Goal: Information Seeking & Learning: Learn about a topic

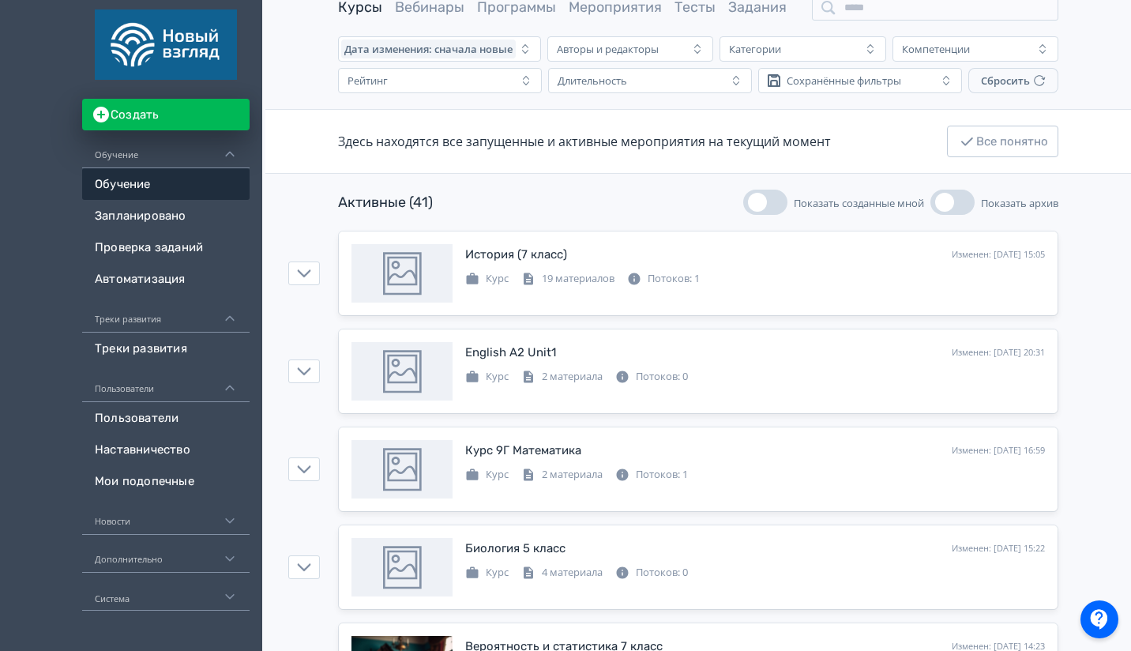
scroll to position [105, 0]
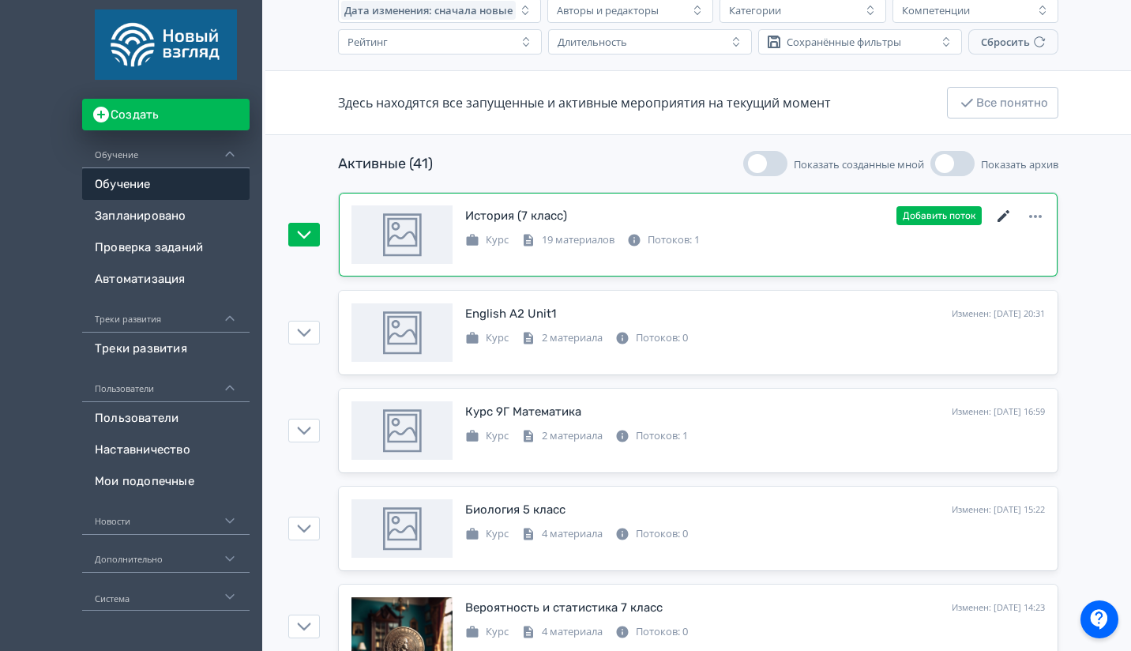
click at [1005, 215] on icon at bounding box center [1003, 216] width 12 height 12
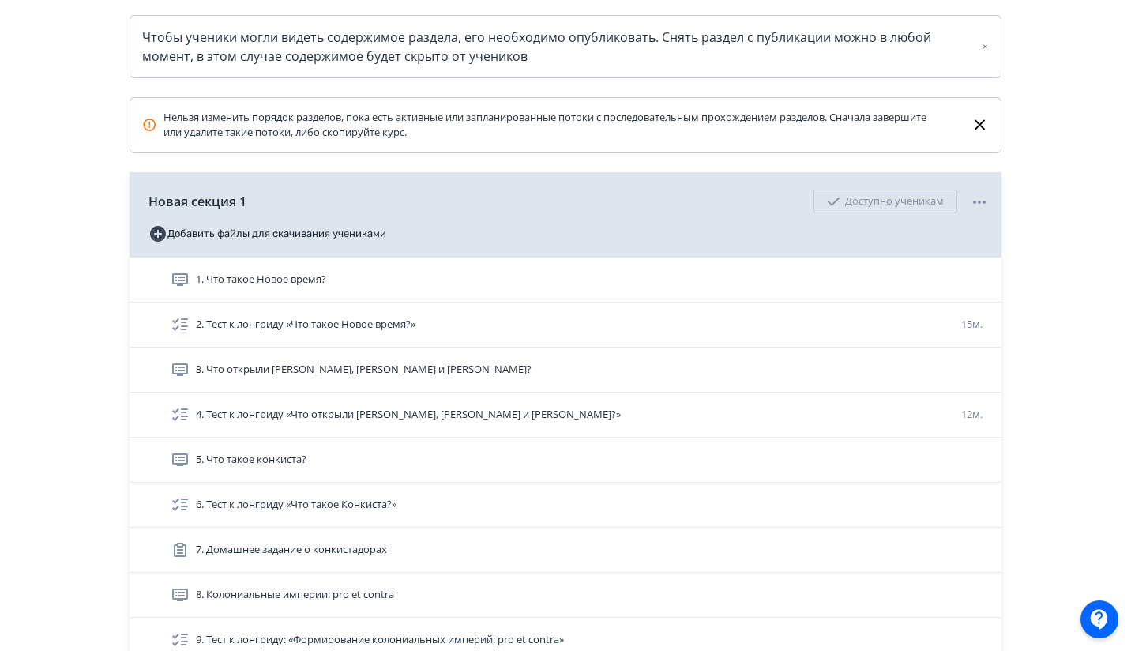
scroll to position [350, 0]
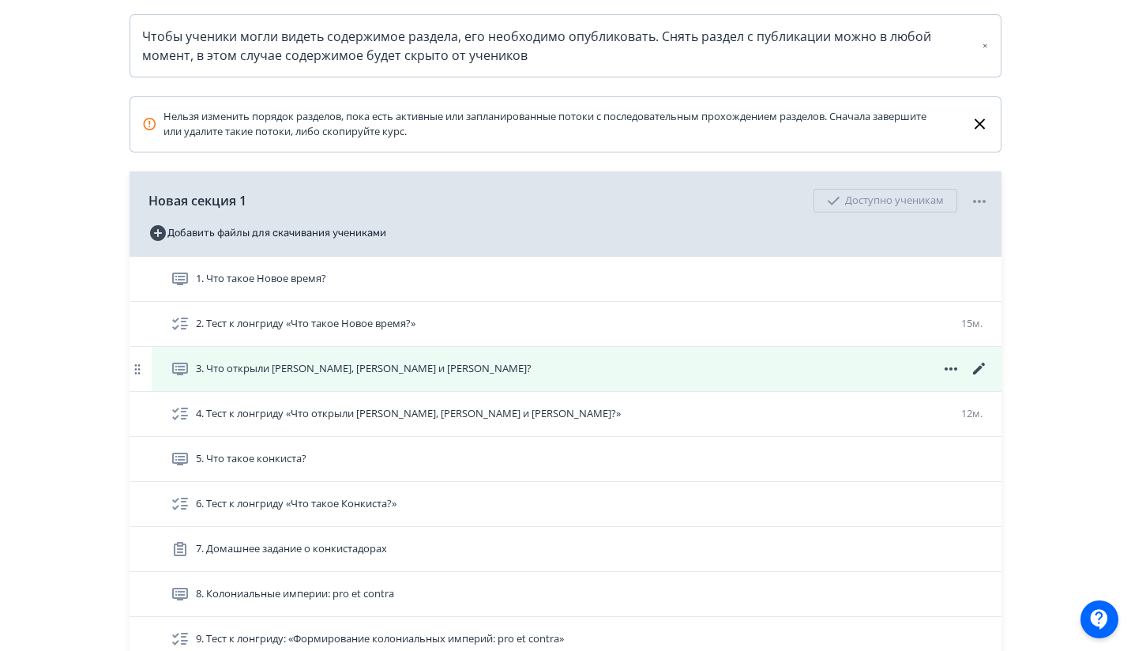
click at [674, 377] on div "3. Что открыли [PERSON_NAME], [PERSON_NAME] и [PERSON_NAME]?" at bounding box center [580, 368] width 818 height 19
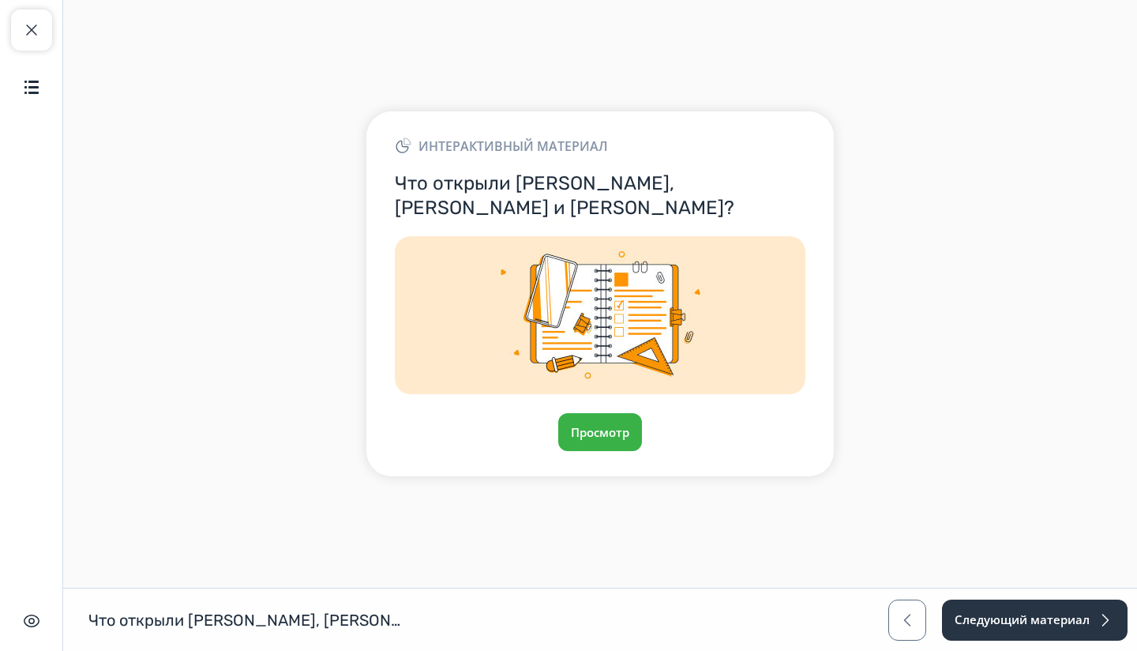
click at [608, 451] on div "Интерактивный материал Что открыли [PERSON_NAME], [PERSON_NAME] и [PERSON_NAME]…" at bounding box center [600, 293] width 468 height 365
click at [606, 443] on button "Просмотр" at bounding box center [600, 432] width 85 height 38
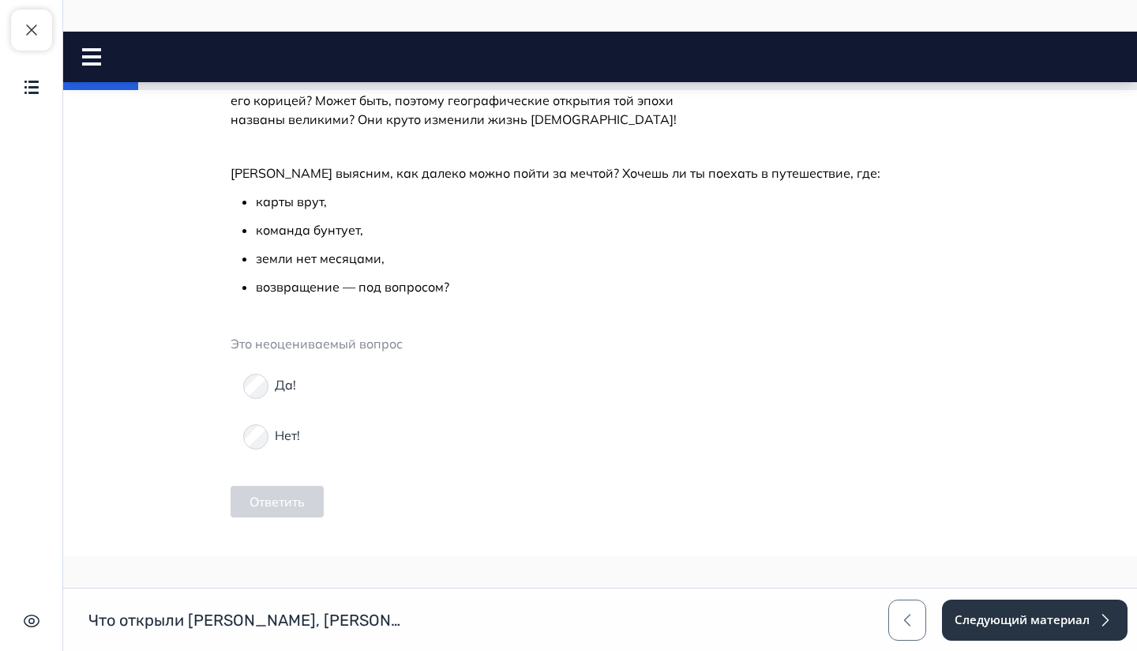
scroll to position [917, 0]
click at [250, 180] on span "[PERSON_NAME] выясним, как далеко можно пойти за мечтой? Хочешь ли ты поехать в…" at bounding box center [556, 172] width 650 height 16
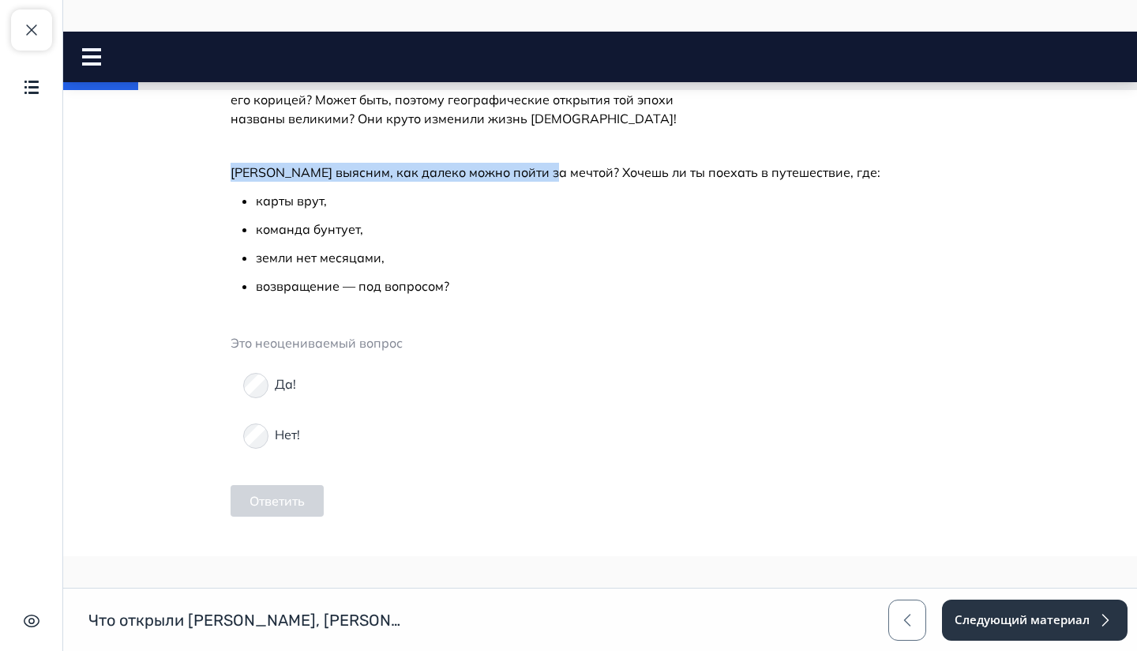
drag, startPoint x: 250, startPoint y: 253, endPoint x: 516, endPoint y: 257, distance: 266.2
click at [516, 180] on span "[PERSON_NAME] выясним, как далеко можно пойти за мечтой? Хочешь ли ты поехать в…" at bounding box center [556, 172] width 650 height 16
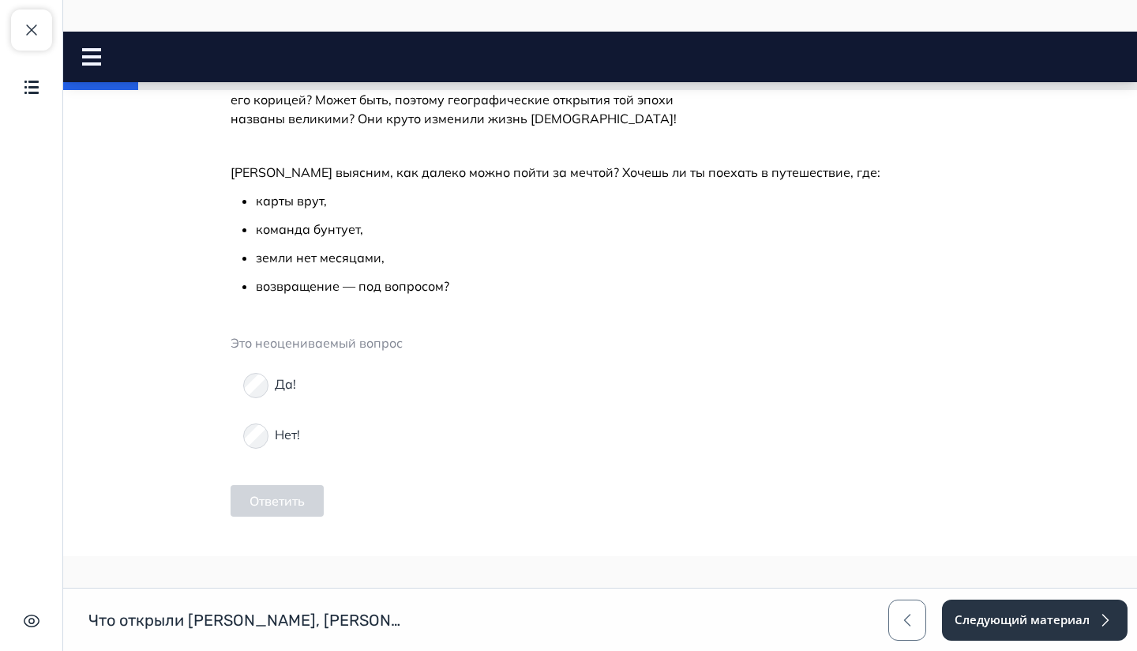
click at [577, 239] on p "команда бунтует," at bounding box center [613, 229] width 714 height 19
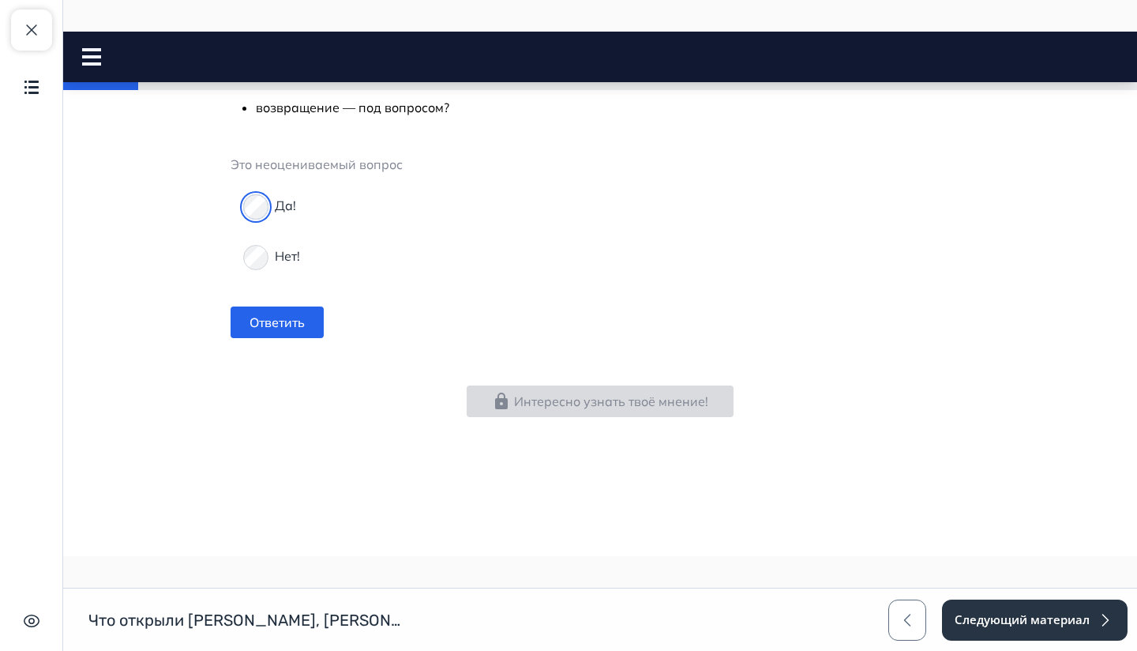
scroll to position [1087, 0]
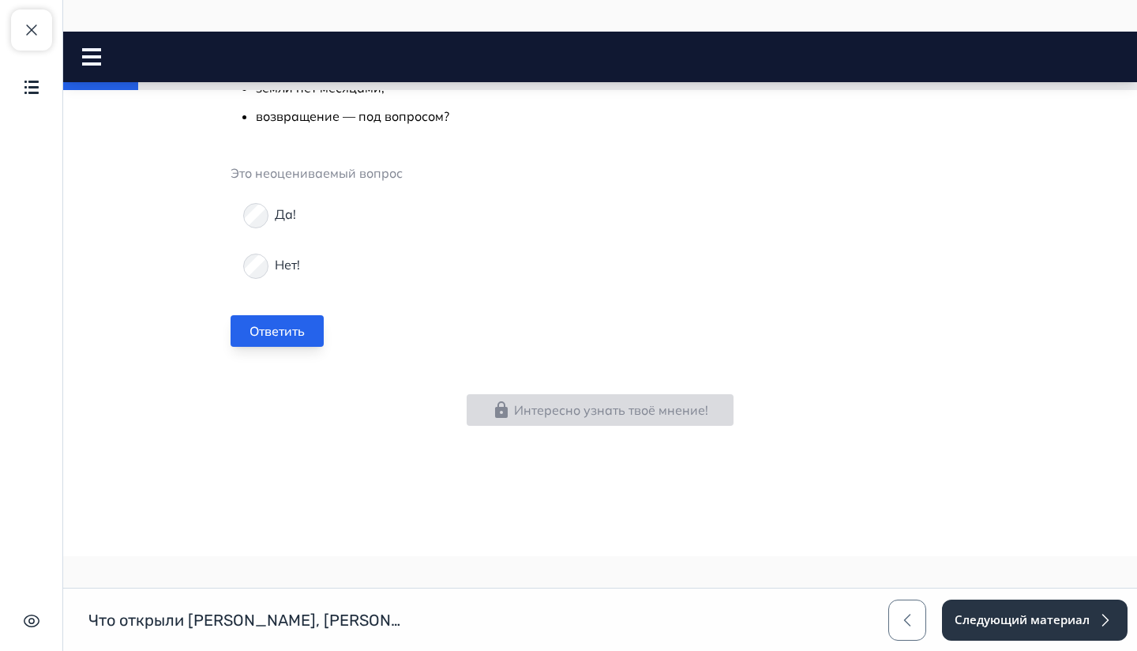
click at [288, 347] on button "Ответить" at bounding box center [277, 331] width 93 height 32
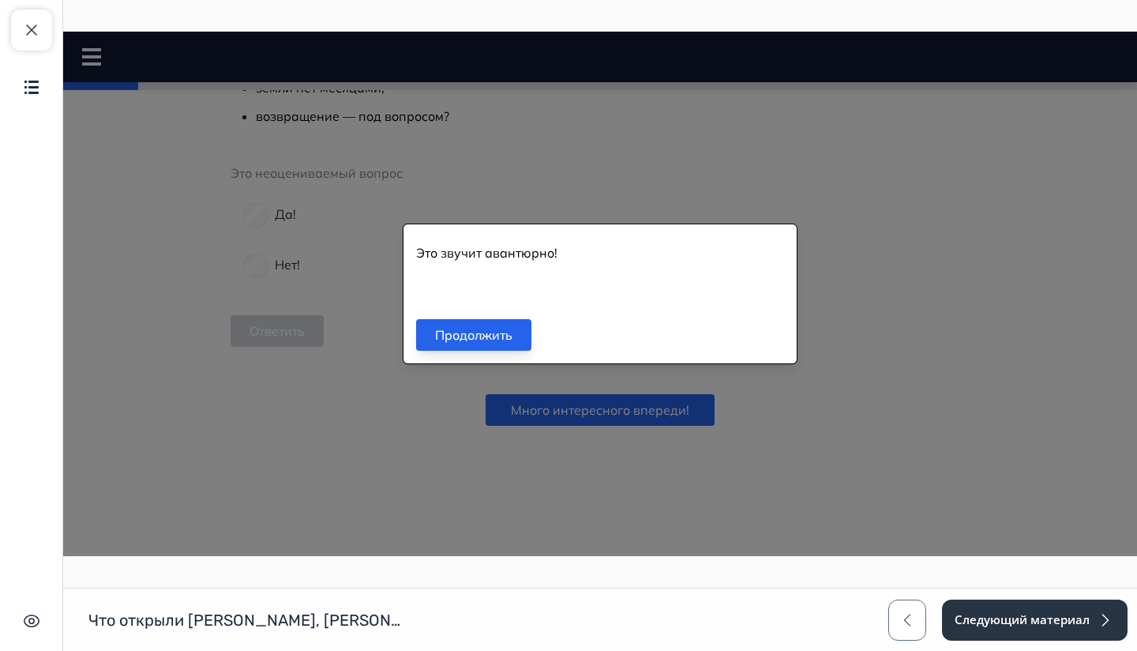
click at [499, 329] on button "Продолжить" at bounding box center [473, 335] width 115 height 32
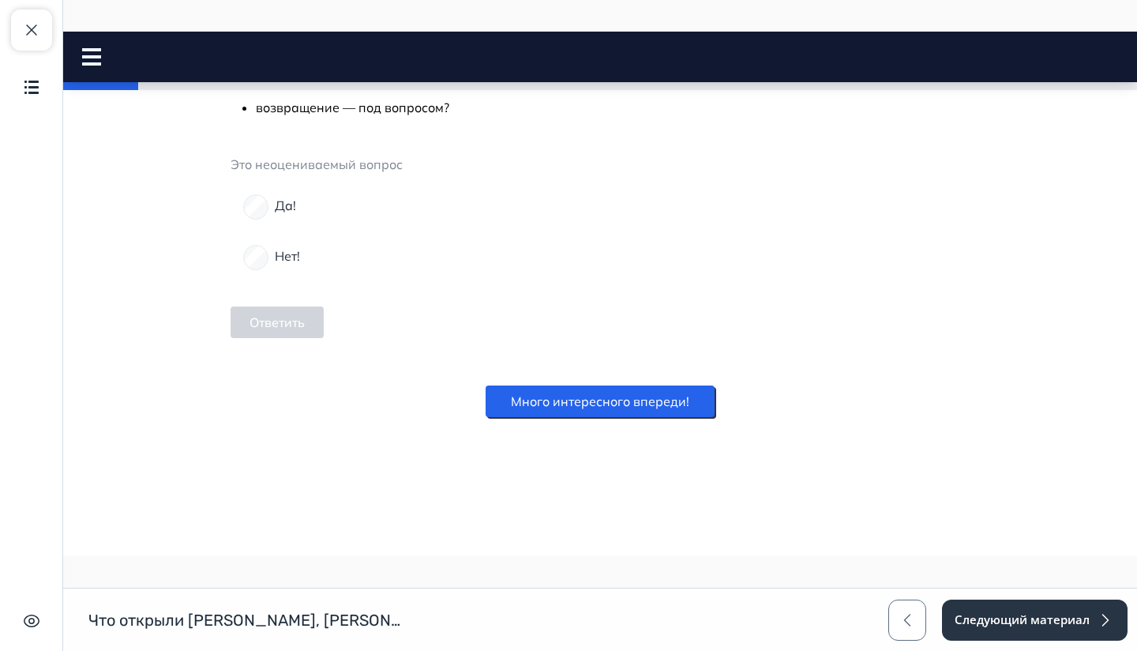
click at [577, 398] on button "Много интересного впереди!" at bounding box center [600, 401] width 229 height 32
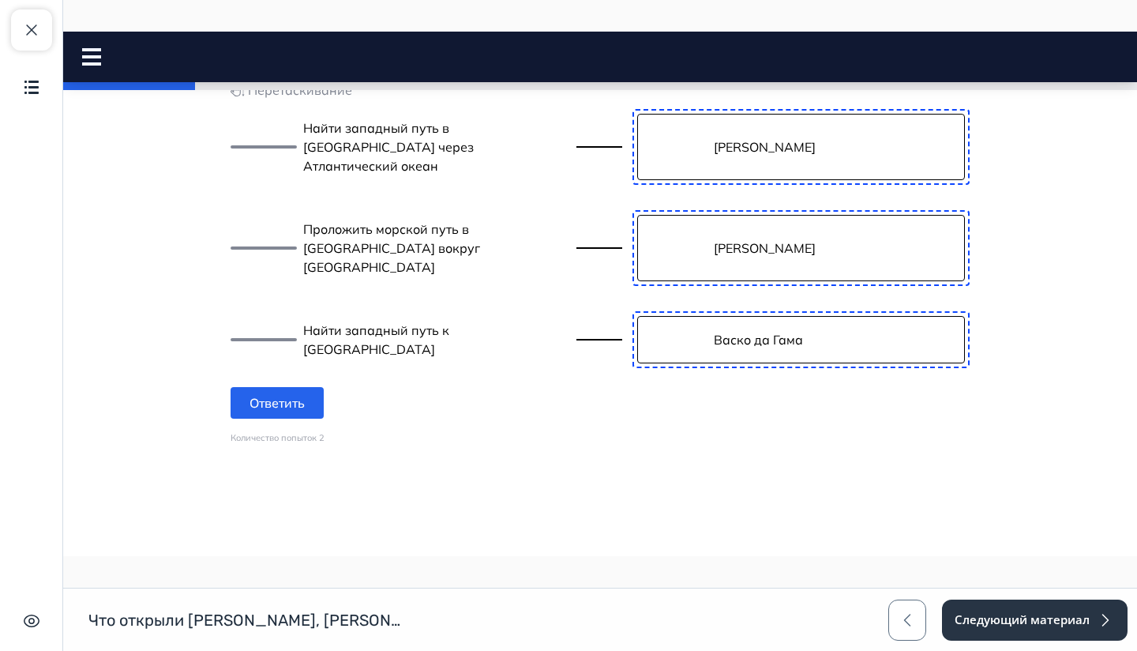
scroll to position [1754, 0]
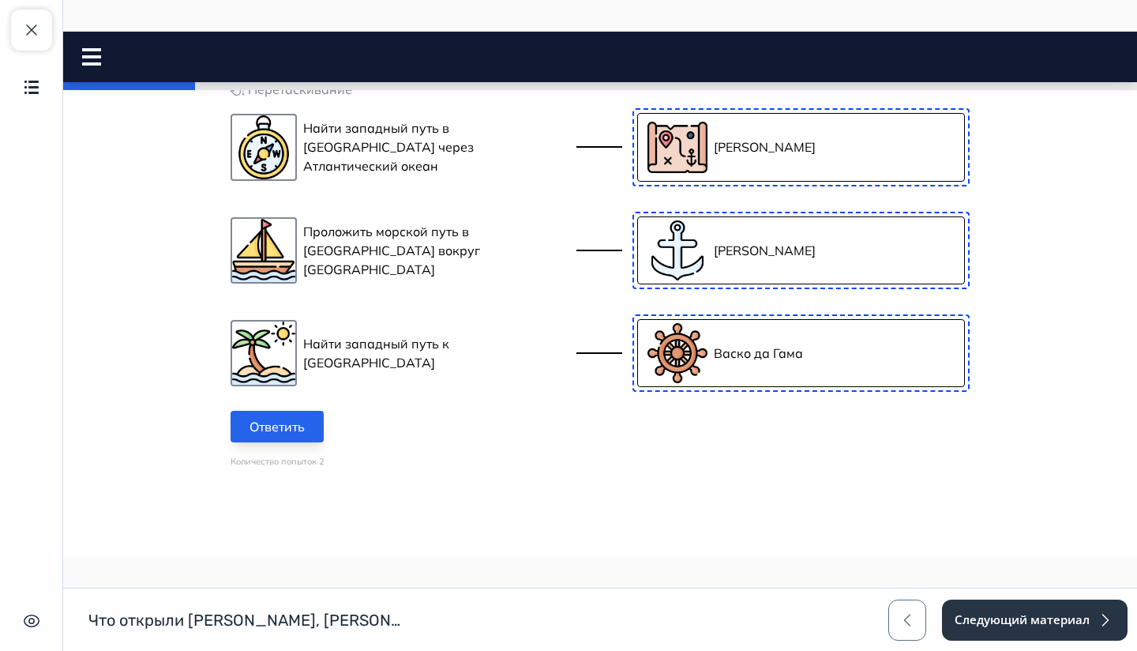
click at [287, 442] on button "Ответить" at bounding box center [277, 427] width 93 height 32
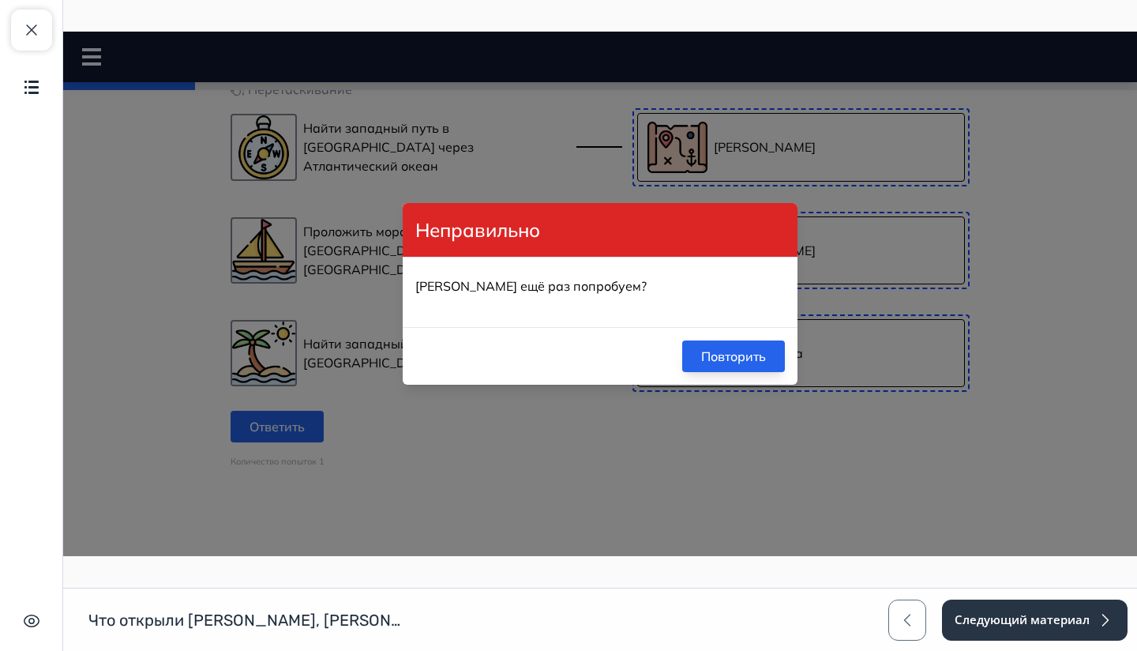
click at [720, 364] on button "Повторить" at bounding box center [733, 356] width 103 height 32
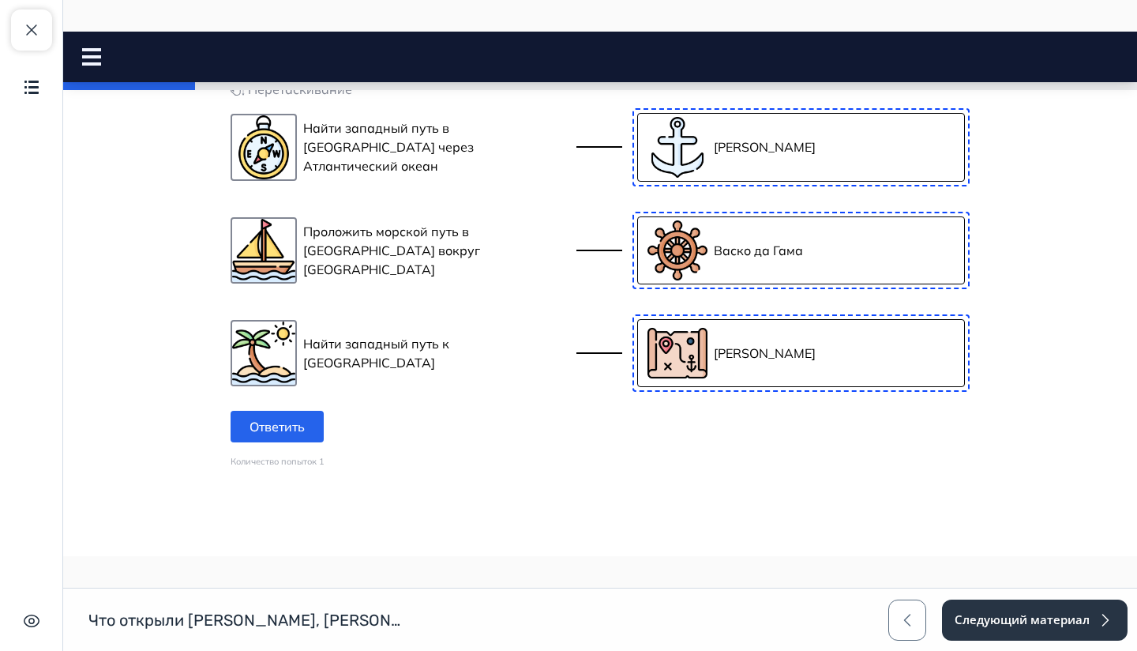
drag, startPoint x: 748, startPoint y: 430, endPoint x: 748, endPoint y: 408, distance: 22.1
click at [316, 442] on button "Ответить" at bounding box center [277, 427] width 93 height 32
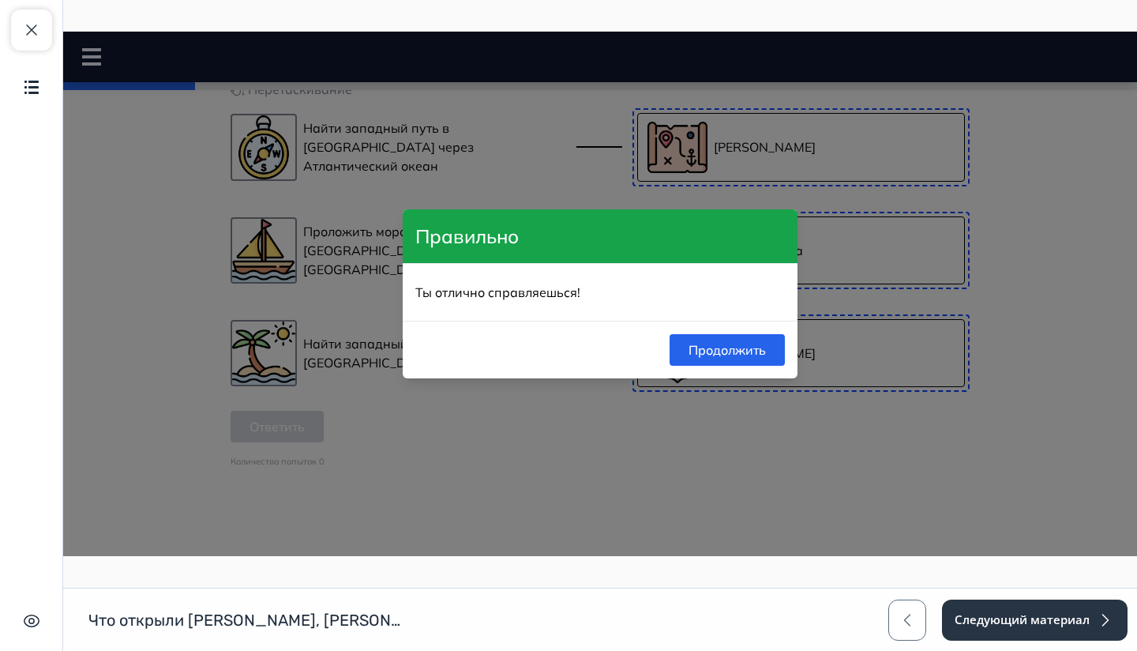
click at [787, 332] on div "Продолжить" at bounding box center [600, 350] width 395 height 58
click at [746, 338] on button "Продолжить" at bounding box center [727, 350] width 115 height 32
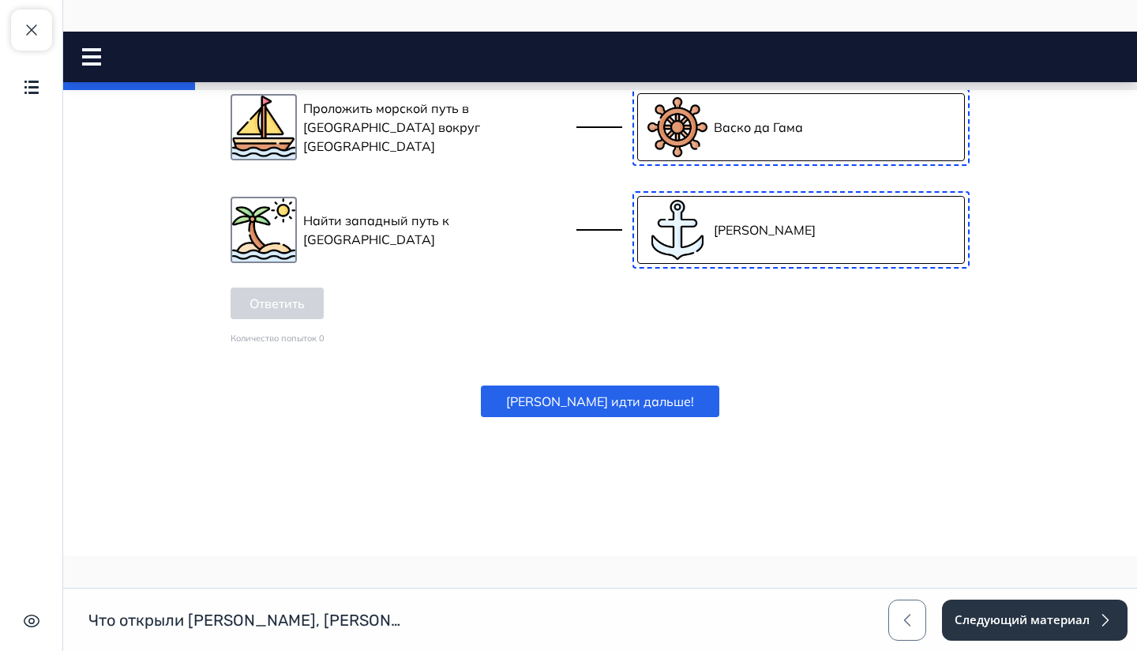
scroll to position [1944, 0]
click at [626, 395] on button "[PERSON_NAME] идти дальше!" at bounding box center [600, 401] width 239 height 32
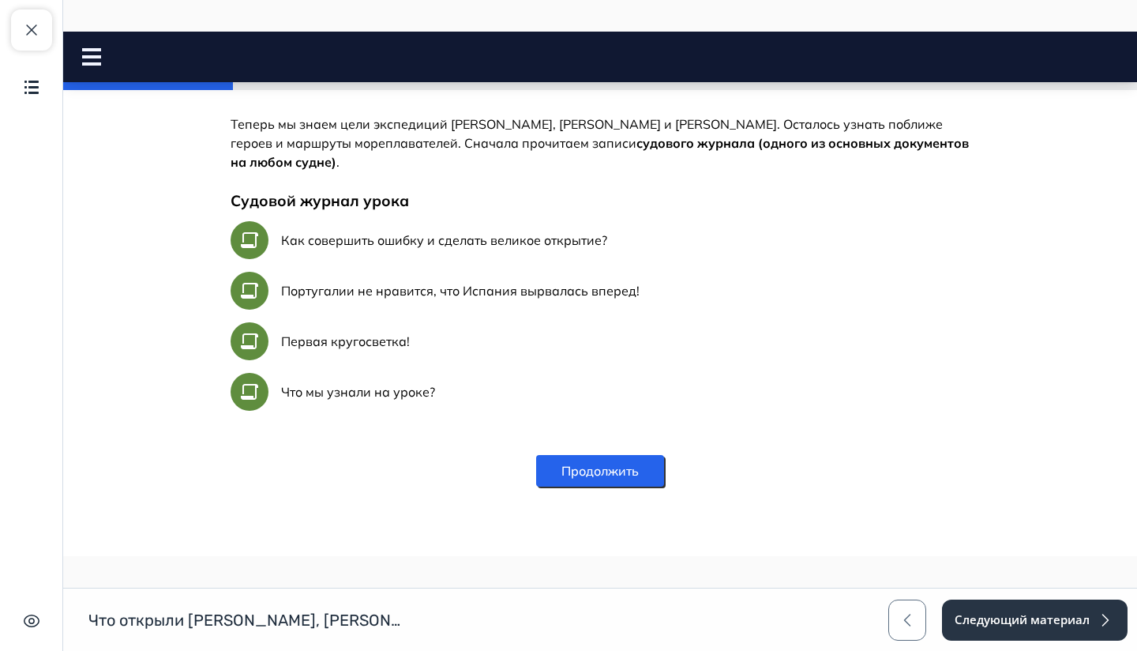
click at [607, 471] on button "Продолжить" at bounding box center [600, 471] width 128 height 32
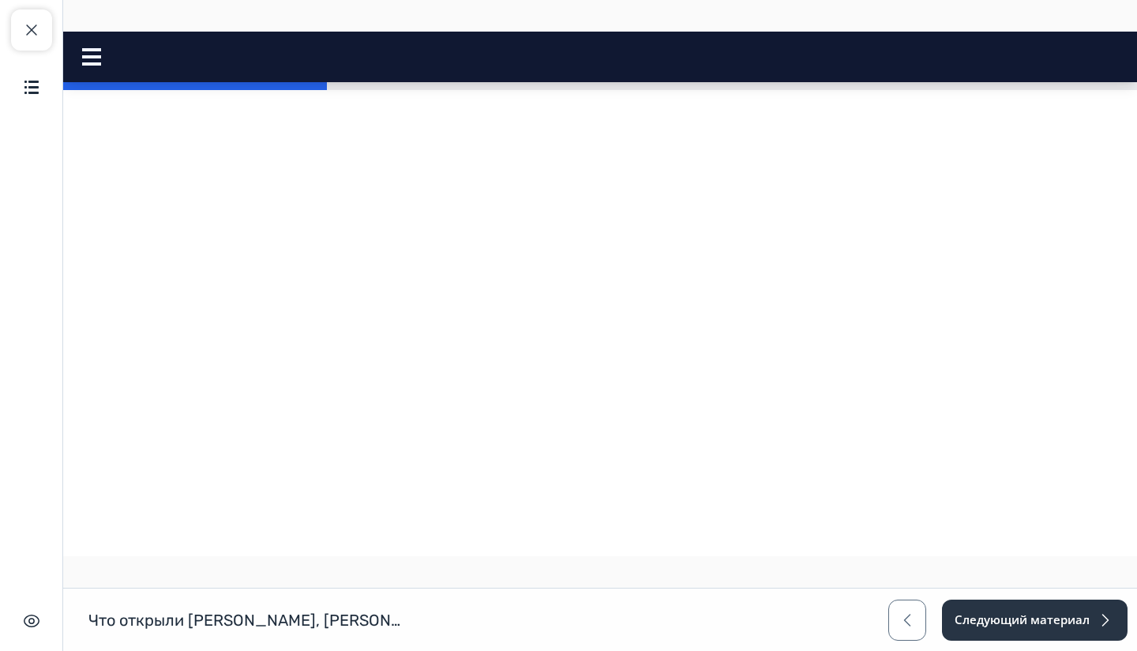
scroll to position [568, 0]
click at [415, 24] on icon at bounding box center [416, 16] width 16 height 16
click at [693, 3] on div "[PERSON_NAME] считал, что здесь находилась [GEOGRAPHIC_DATA]. Она была ошибочно…" at bounding box center [600, 3] width 739 height 0
click at [689, 28] on div at bounding box center [683, 15] width 25 height 25
click at [866, 24] on icon at bounding box center [861, 16] width 16 height 16
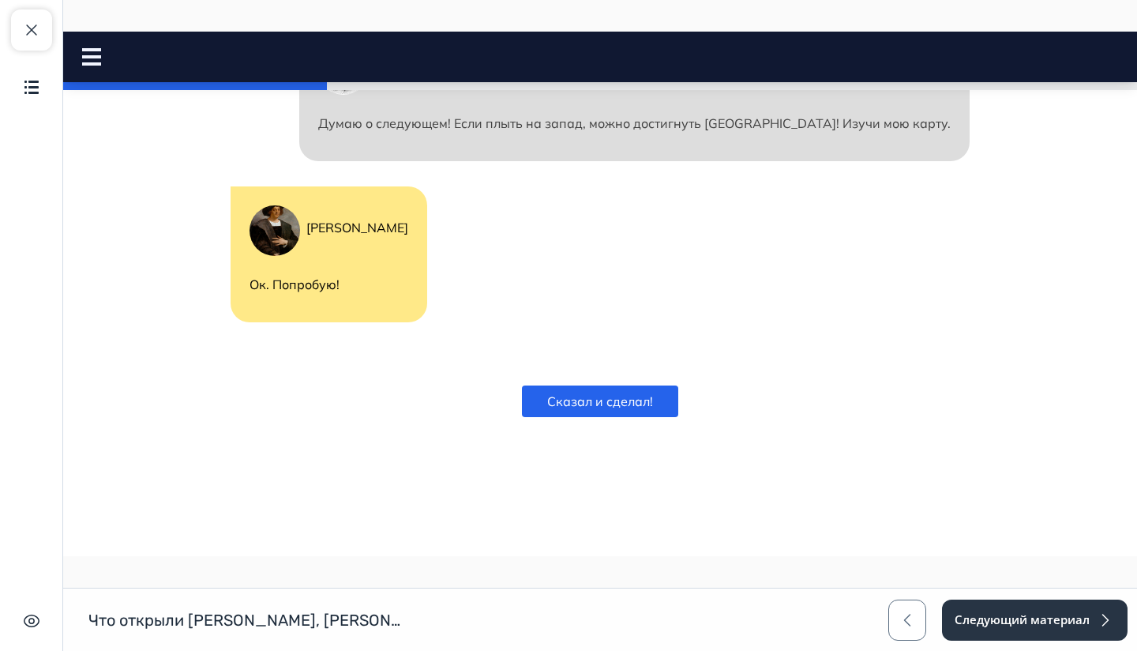
scroll to position [1298, 0]
click at [640, 406] on button "Сказал и сделал!" at bounding box center [600, 401] width 156 height 32
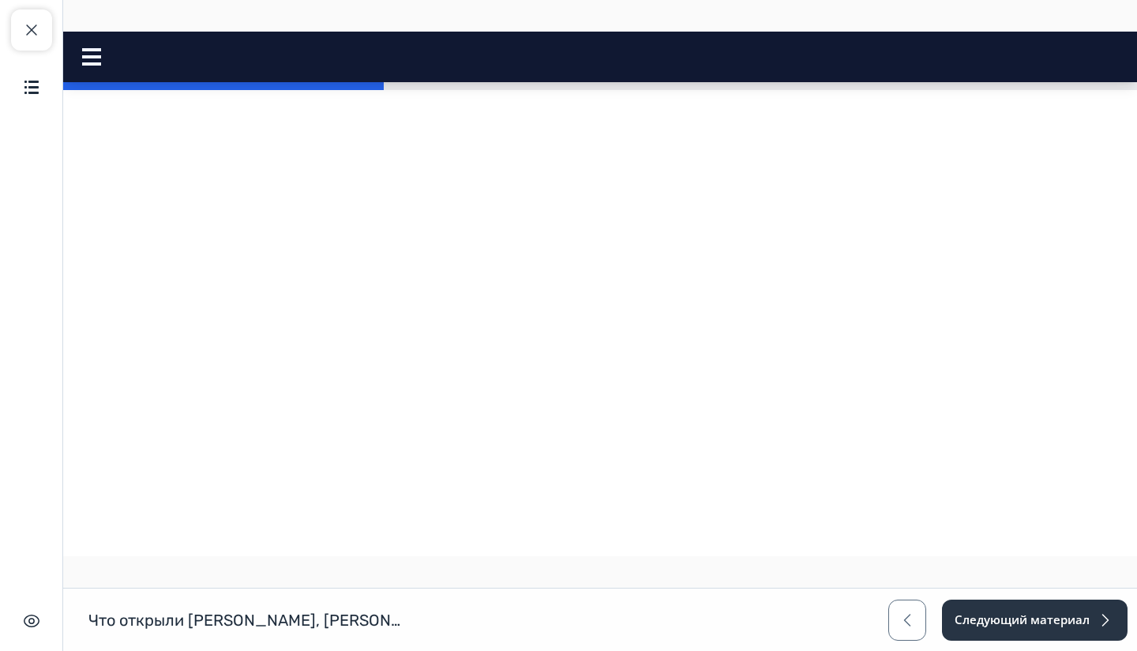
scroll to position [0, 0]
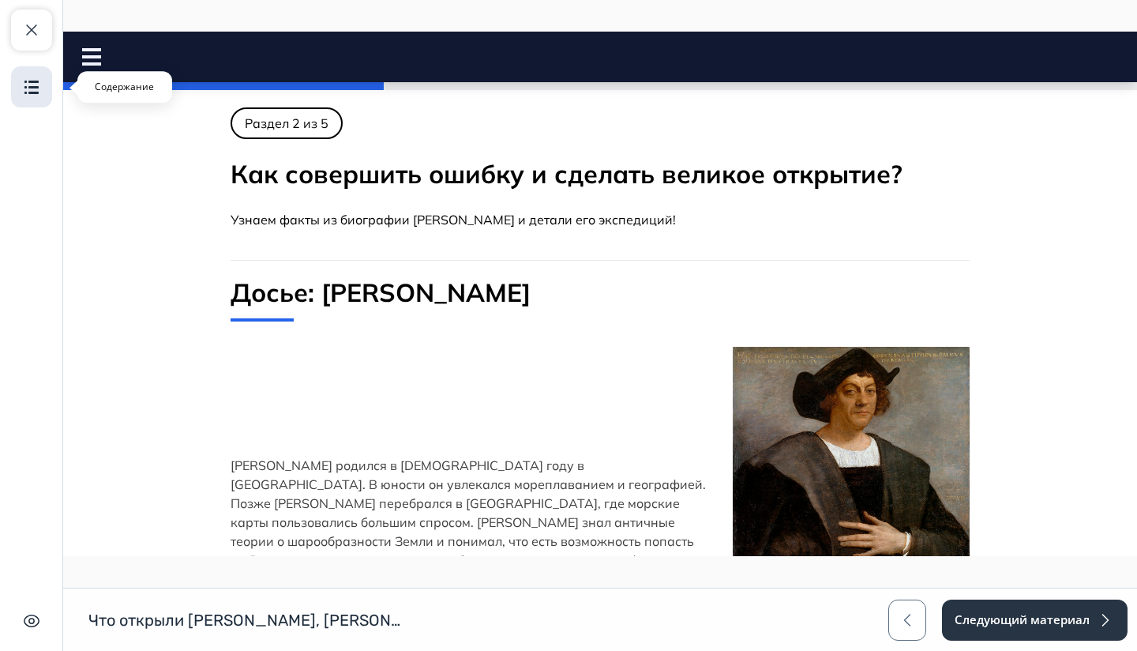
click at [37, 91] on img "button" at bounding box center [31, 86] width 19 height 19
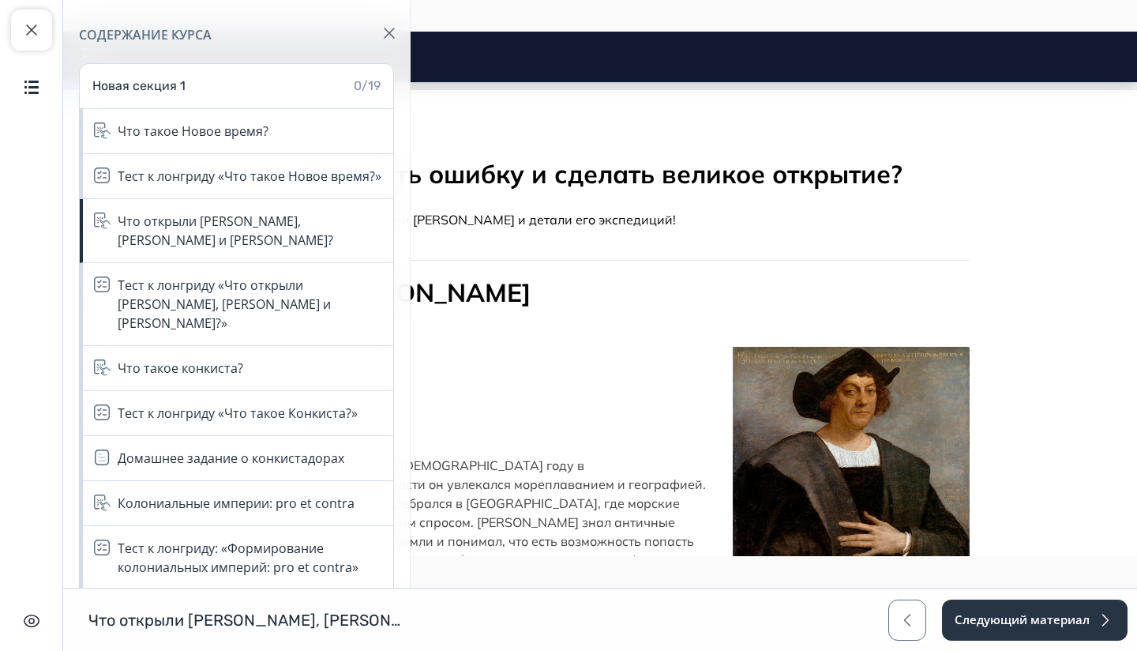
click at [385, 21] on button "button" at bounding box center [389, 33] width 38 height 38
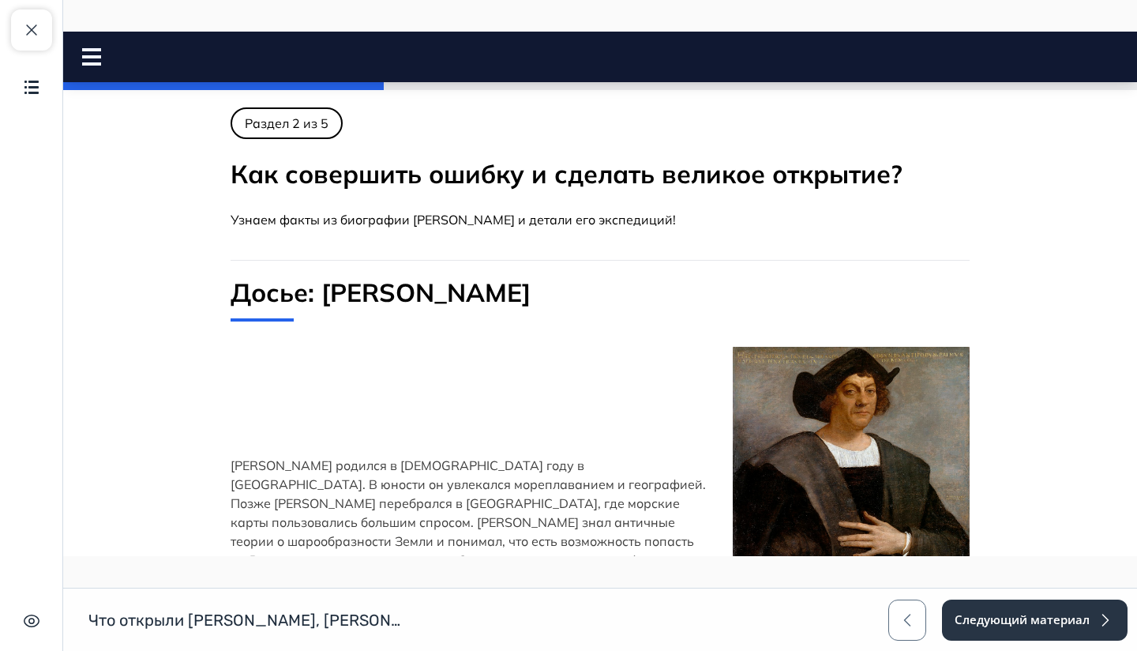
click at [100, 62] on icon at bounding box center [91, 56] width 19 height 17
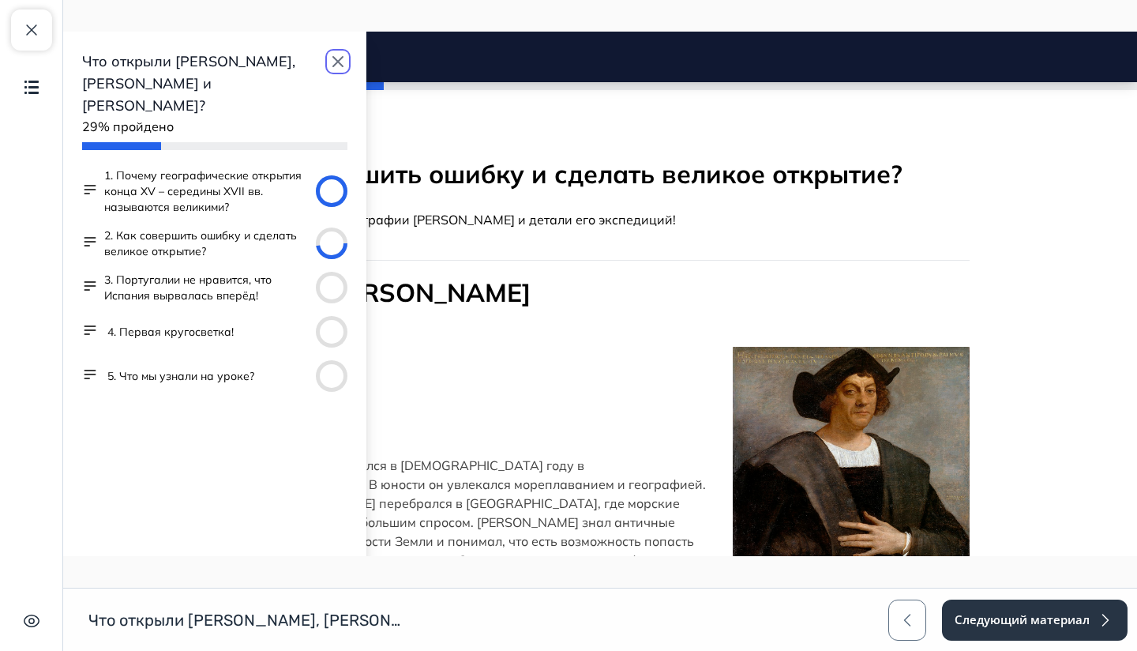
click at [336, 63] on icon "button" at bounding box center [337, 61] width 9 height 9
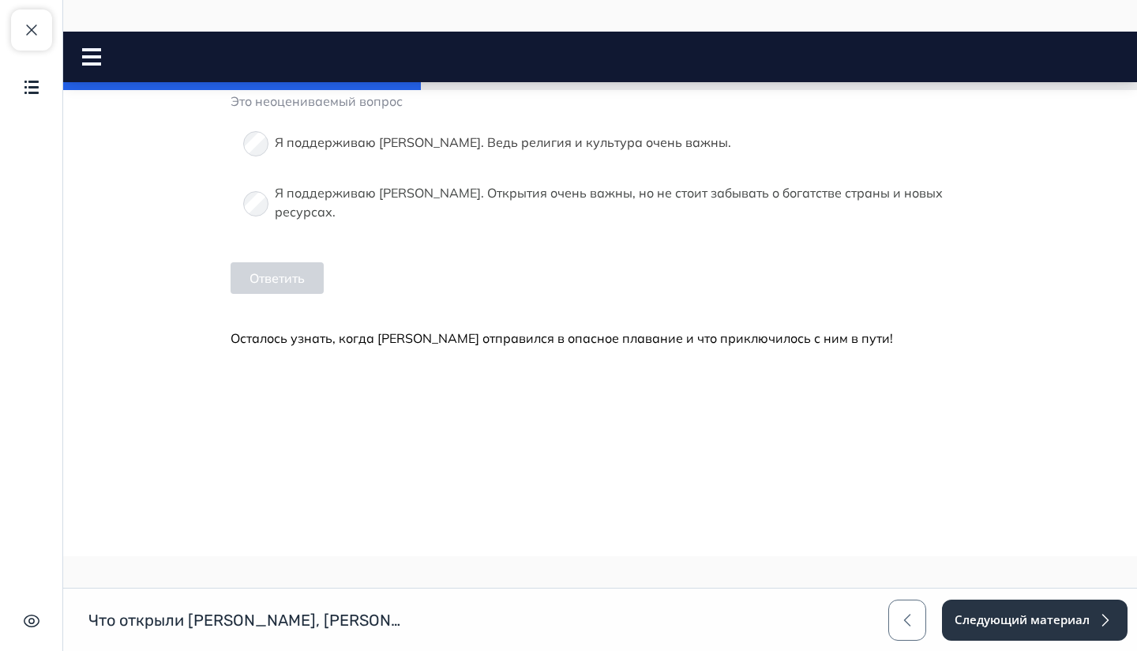
scroll to position [2059, 0]
click at [311, 294] on button "Ответить" at bounding box center [277, 278] width 93 height 32
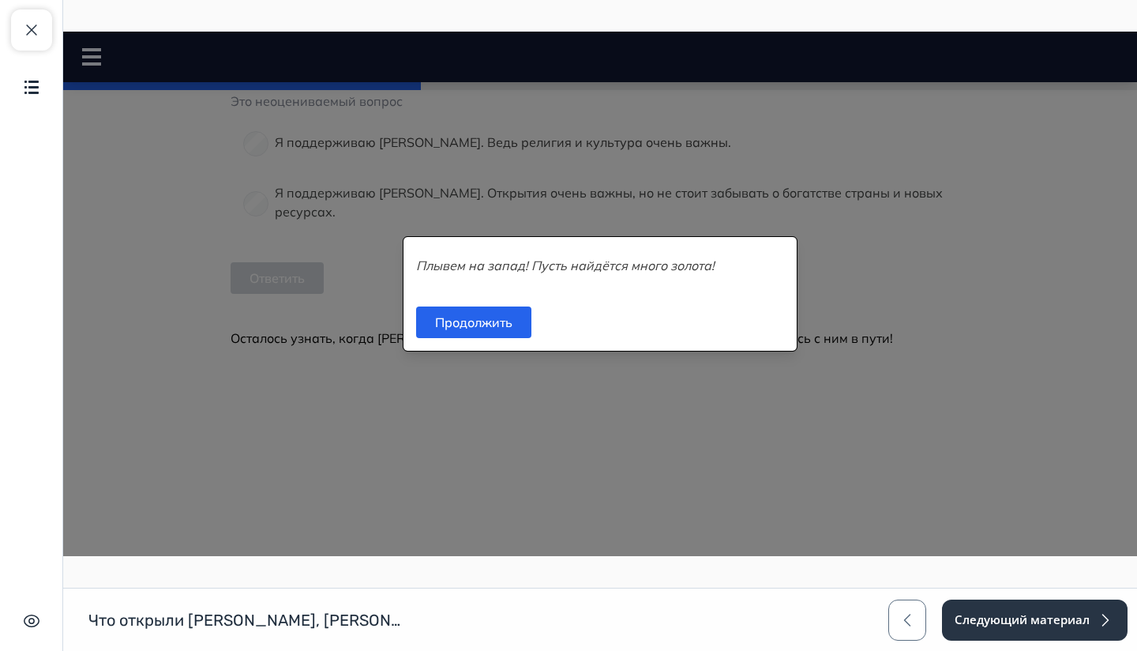
click at [490, 302] on div "Продолжить" at bounding box center [600, 322] width 393 height 57
click at [489, 320] on button "Продолжить" at bounding box center [473, 322] width 115 height 32
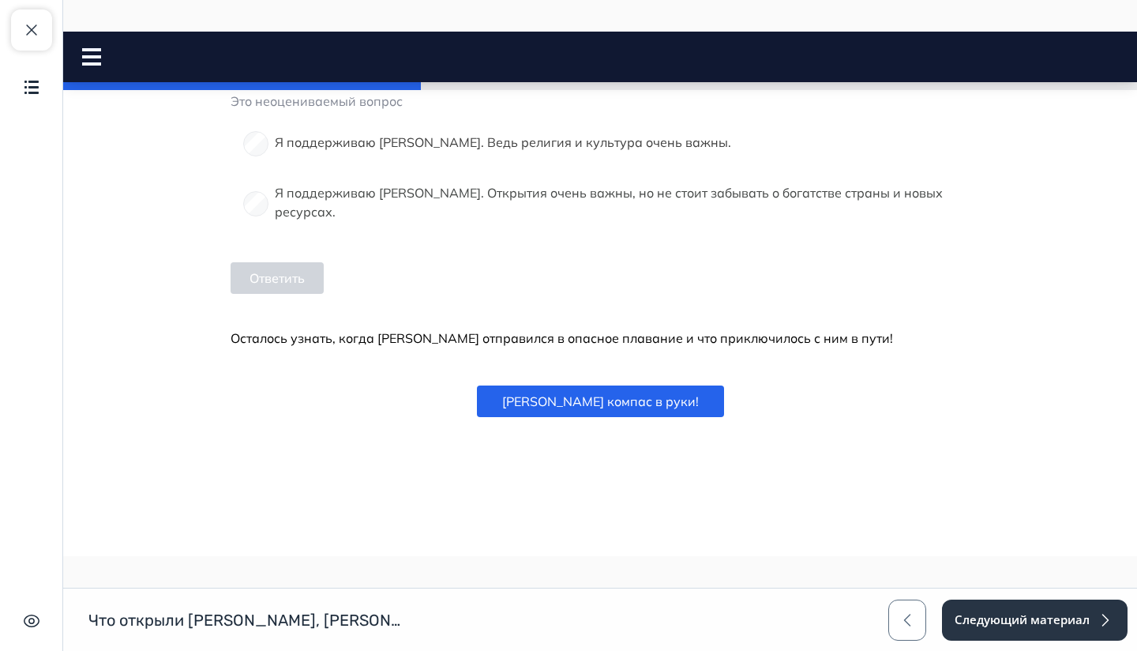
scroll to position [2207, 0]
click at [605, 399] on button "[PERSON_NAME] компас в руки!" at bounding box center [600, 401] width 247 height 32
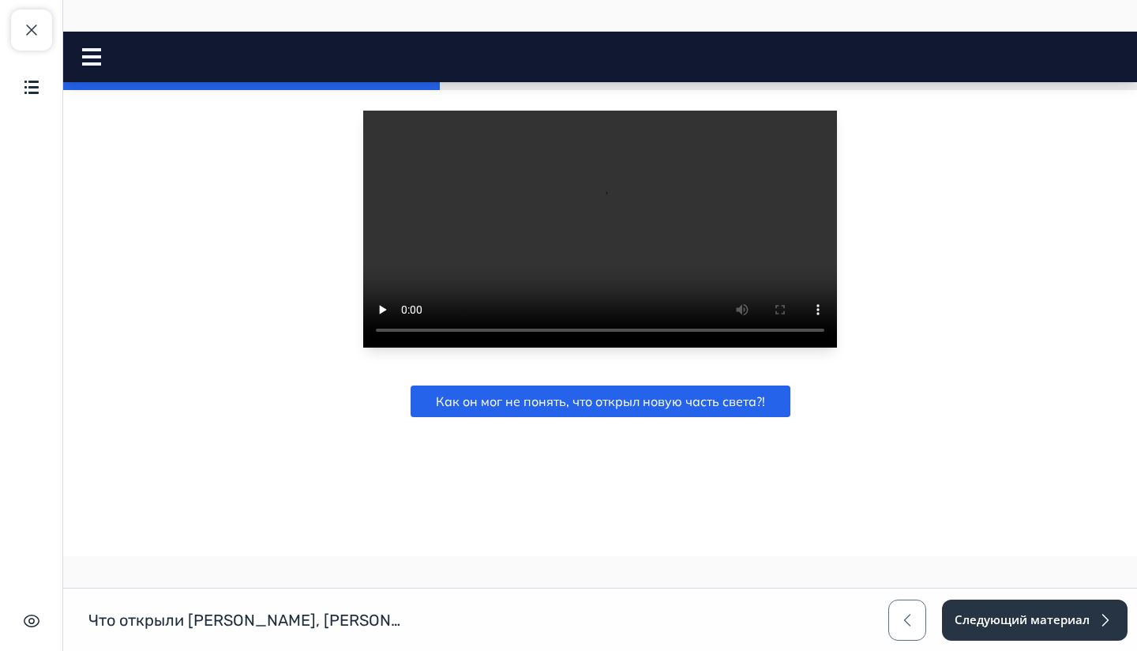
scroll to position [2492, 0]
click at [607, 404] on button "Как он мог не понять, что открыл новую часть света?!" at bounding box center [601, 401] width 380 height 32
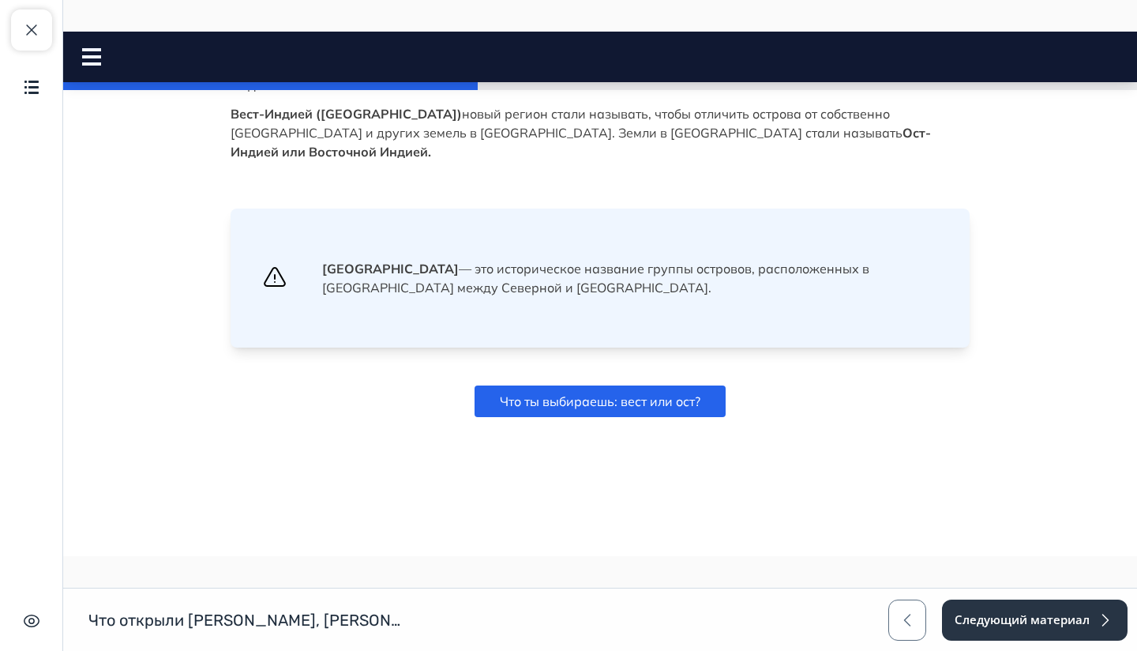
scroll to position [2744, 0]
click at [592, 417] on button "Что ты выбираешь: вест или ост?" at bounding box center [600, 401] width 251 height 32
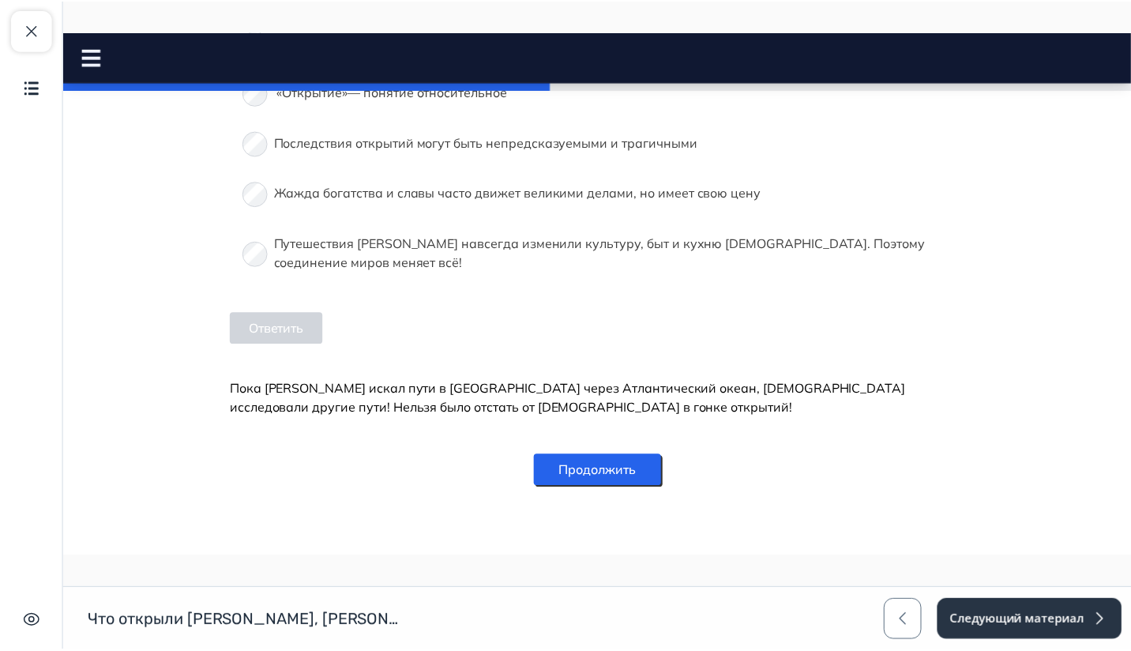
scroll to position [3895, 0]
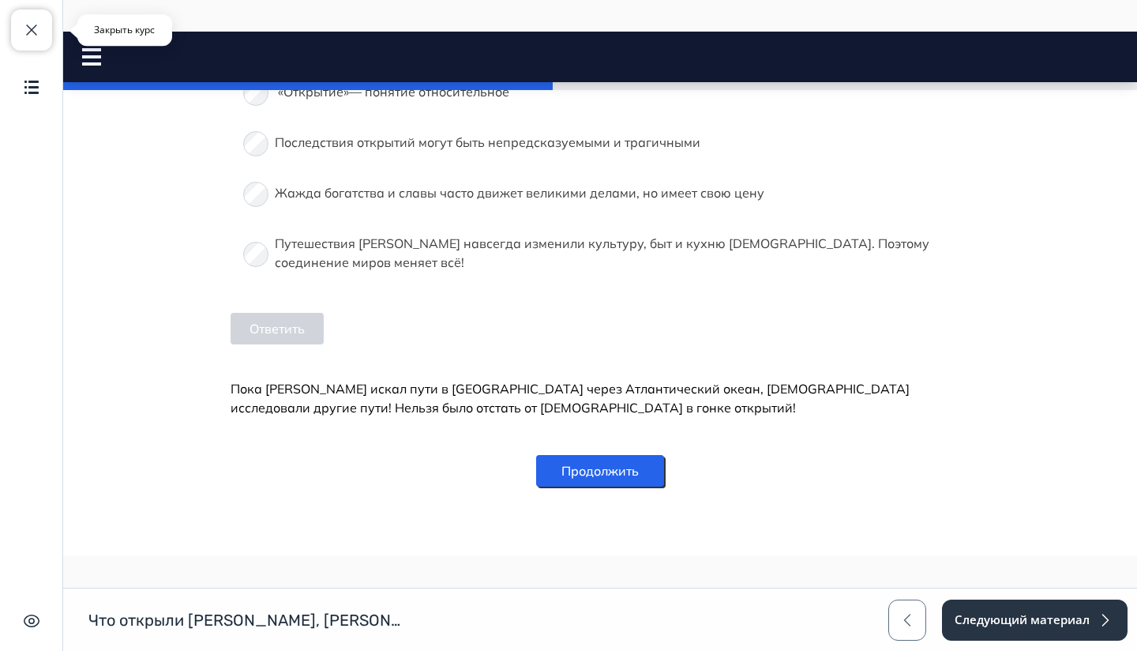
click at [38, 12] on button "Закрыть курс" at bounding box center [31, 29] width 41 height 41
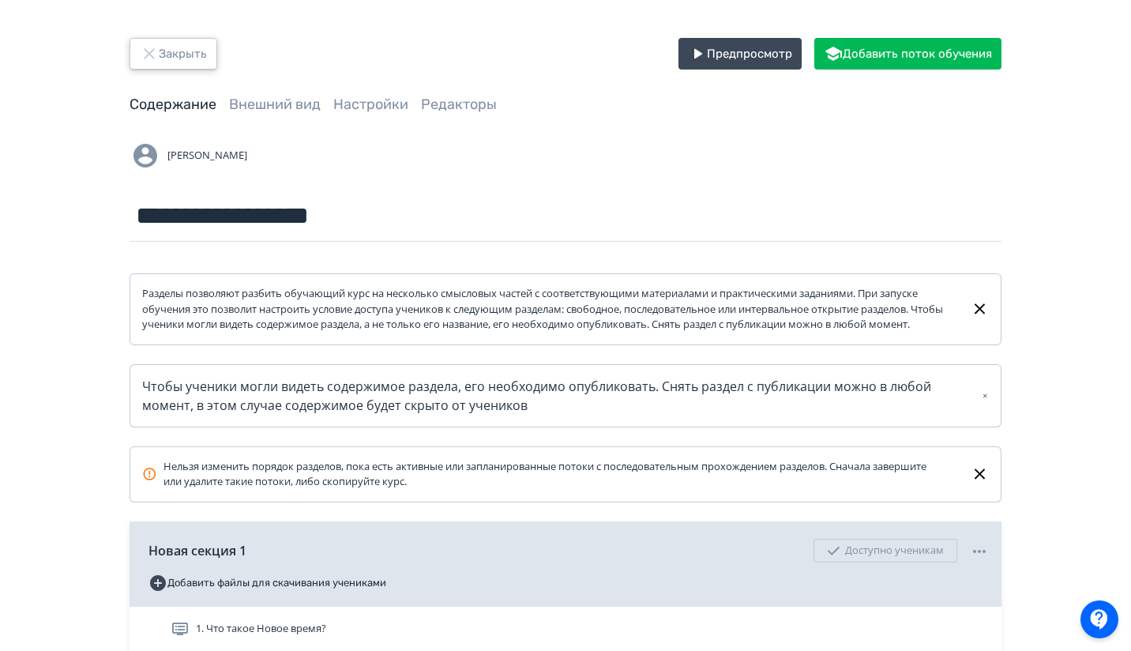
click at [186, 63] on button "Закрыть" at bounding box center [174, 54] width 88 height 32
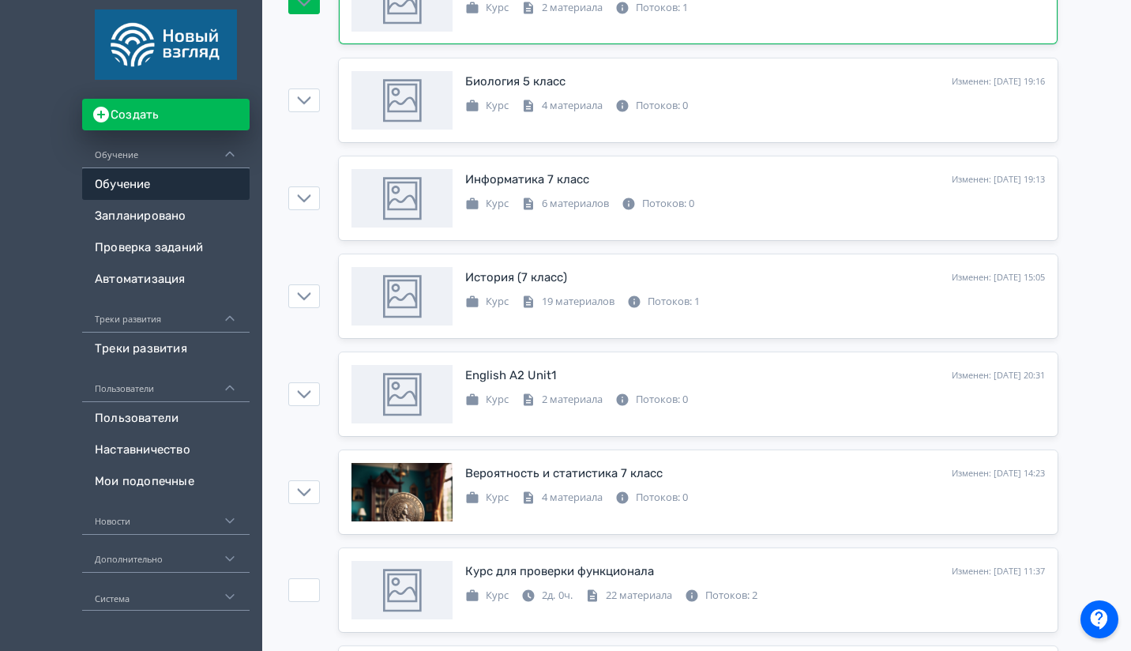
scroll to position [335, 0]
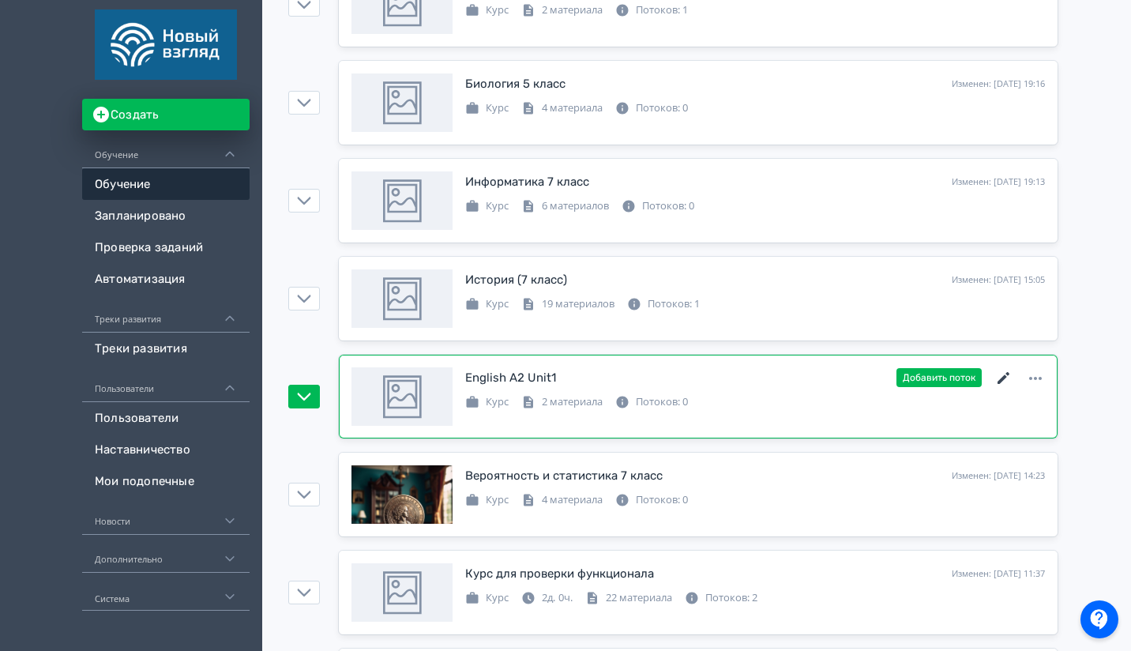
click at [1006, 377] on icon at bounding box center [1003, 378] width 19 height 19
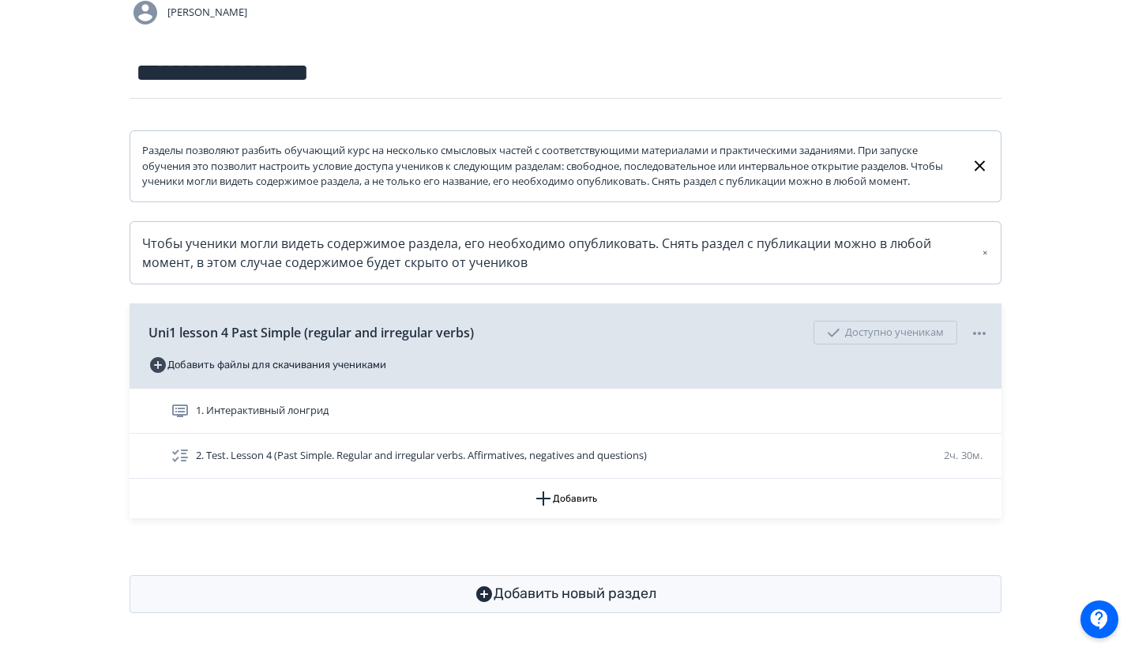
scroll to position [158, 0]
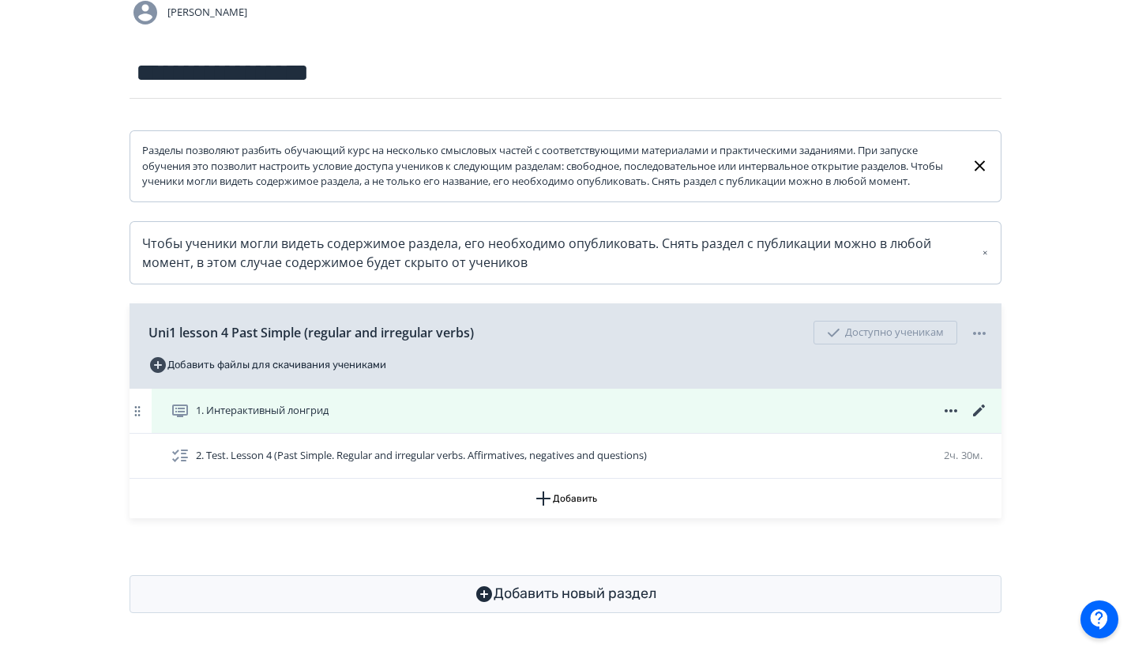
click at [727, 409] on div "1. Интерактивный лонгрид" at bounding box center [580, 410] width 818 height 19
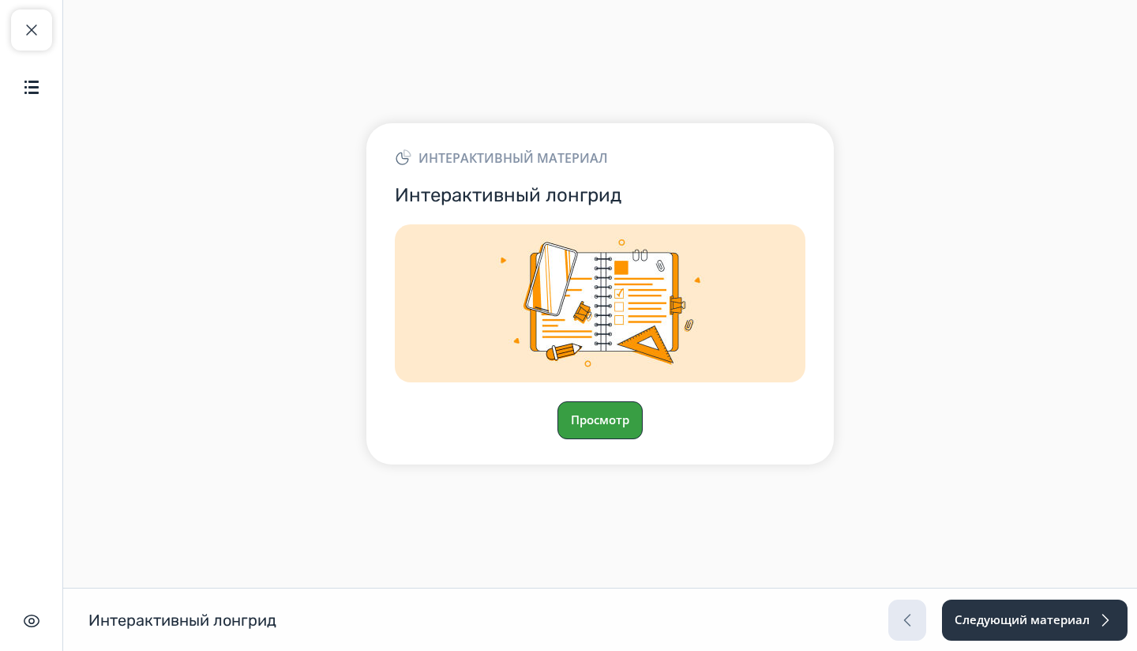
click at [626, 424] on button "Просмотр" at bounding box center [600, 420] width 85 height 38
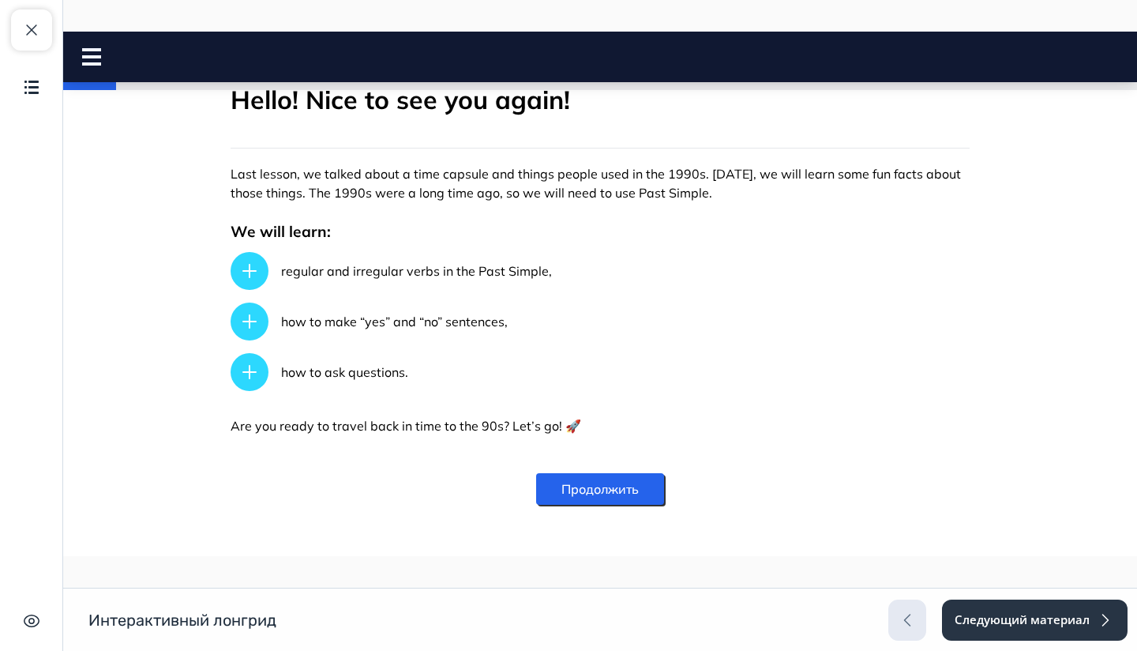
scroll to position [337, 0]
click at [608, 488] on button "Продолжить" at bounding box center [600, 488] width 128 height 32
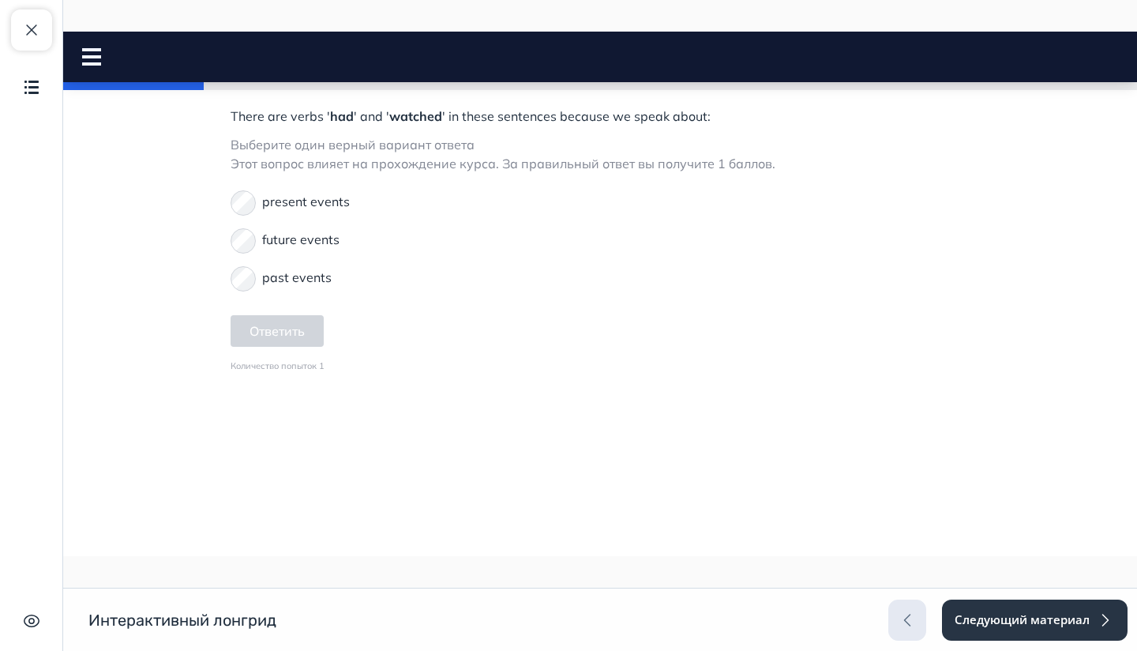
scroll to position [438, 0]
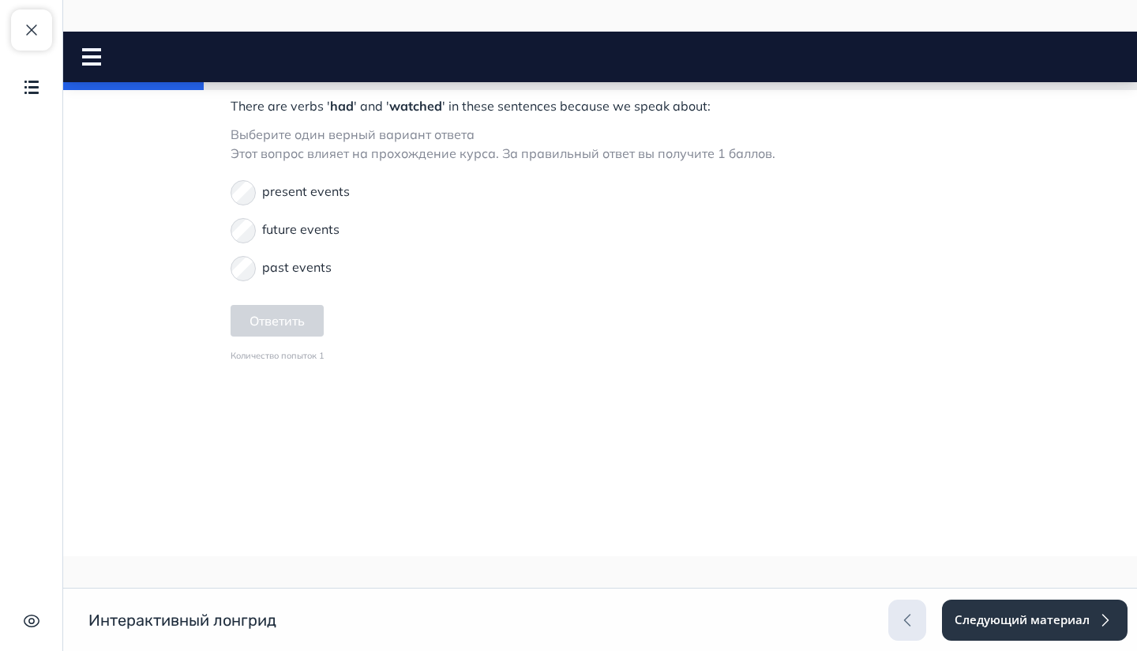
click at [280, 276] on p "past events" at bounding box center [296, 266] width 69 height 19
click at [288, 336] on button "Ответить" at bounding box center [277, 321] width 93 height 32
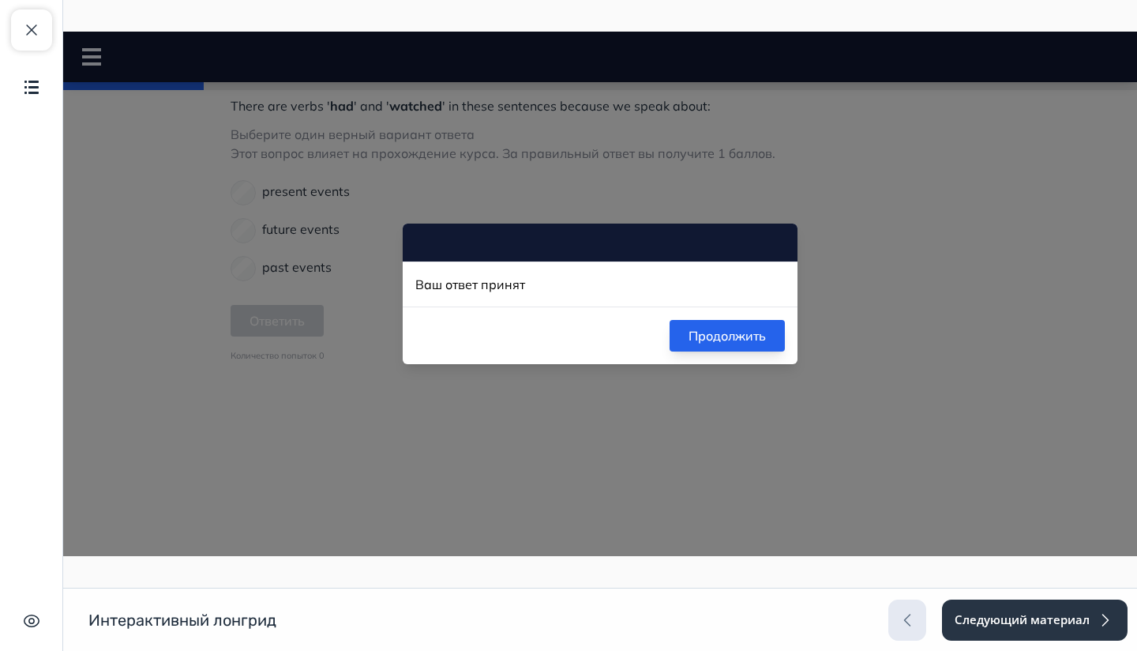
click at [721, 340] on button "Продолжить" at bounding box center [727, 336] width 115 height 32
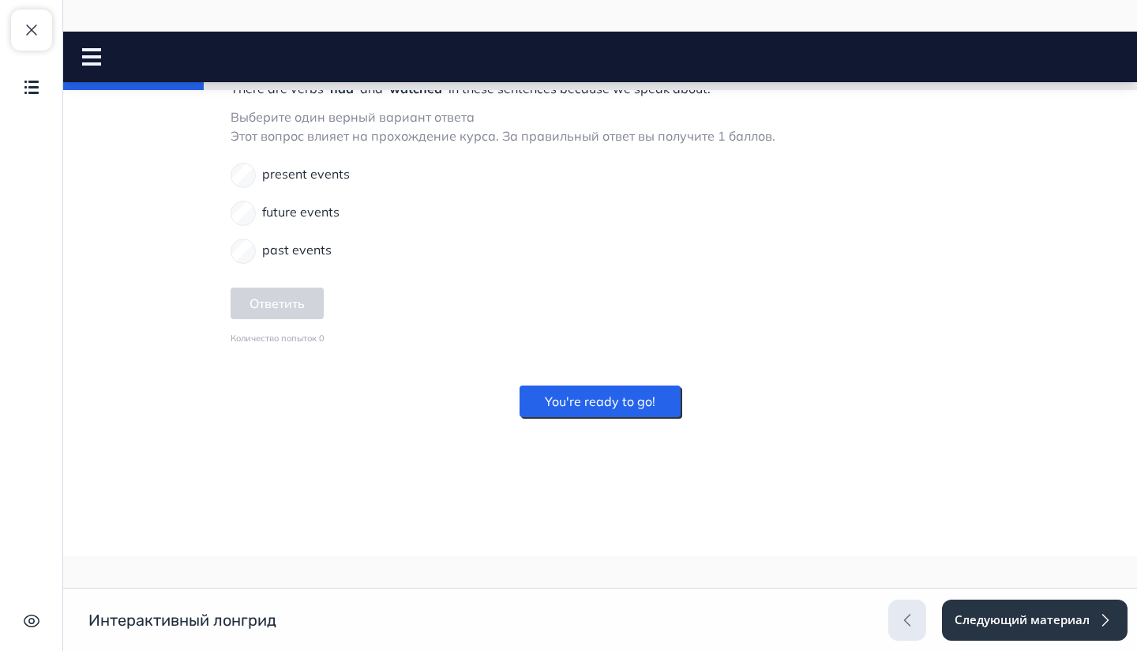
click at [652, 417] on button "You're ready to go!" at bounding box center [600, 401] width 161 height 32
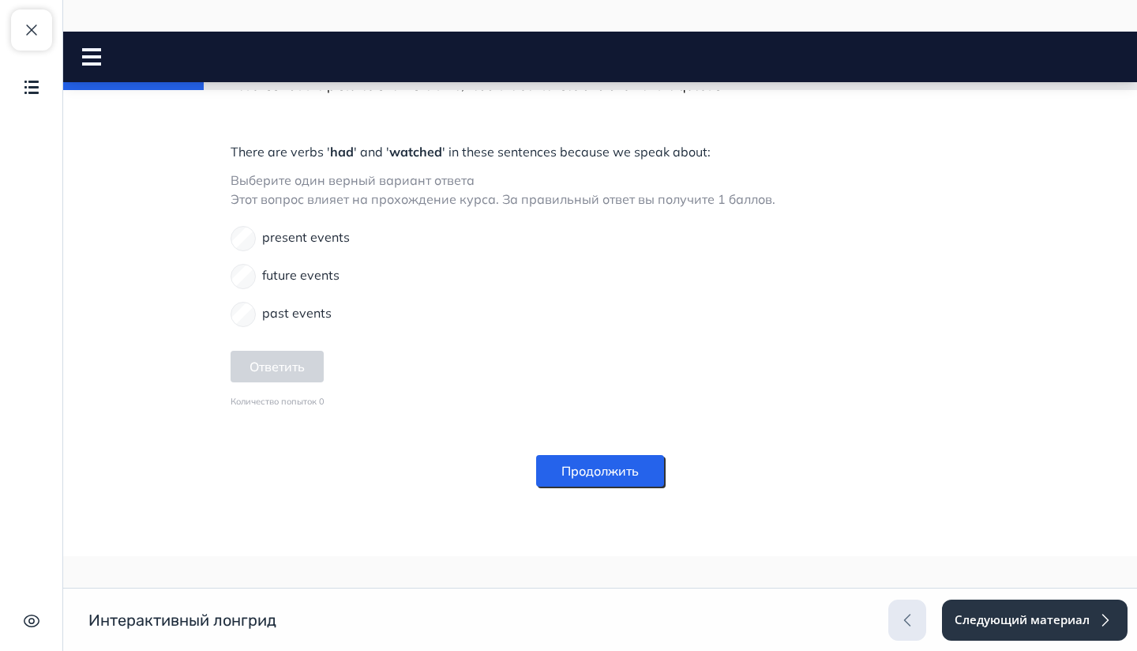
click at [613, 469] on button "Продолжить" at bounding box center [600, 471] width 128 height 32
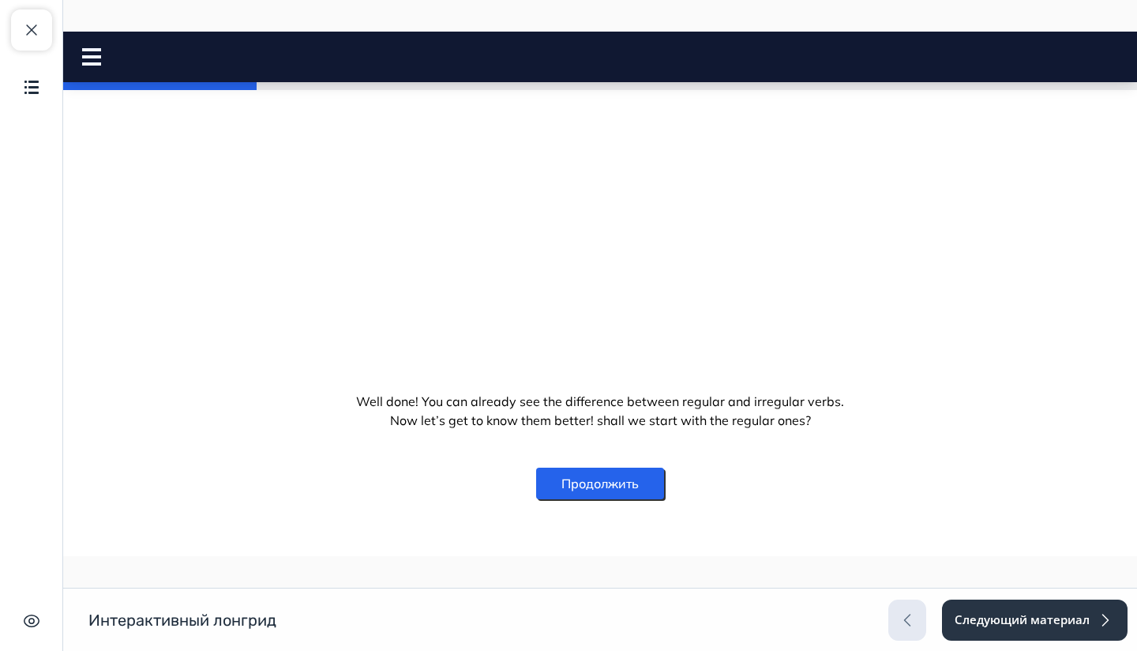
scroll to position [490, 0]
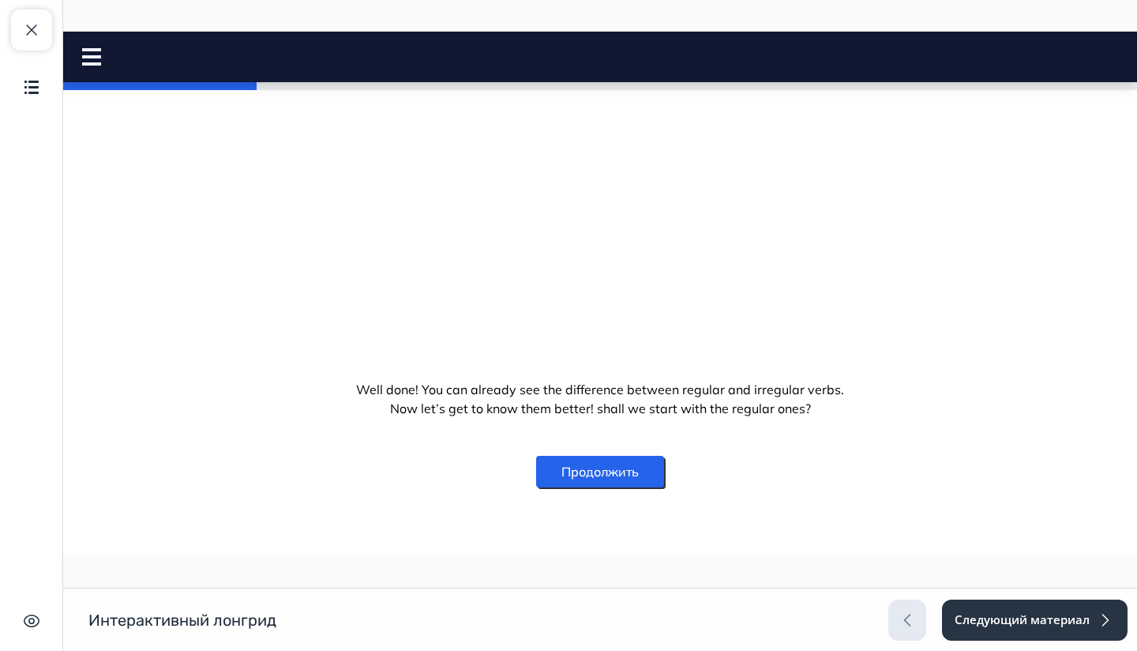
click at [625, 475] on button "Продолжить" at bounding box center [600, 472] width 128 height 32
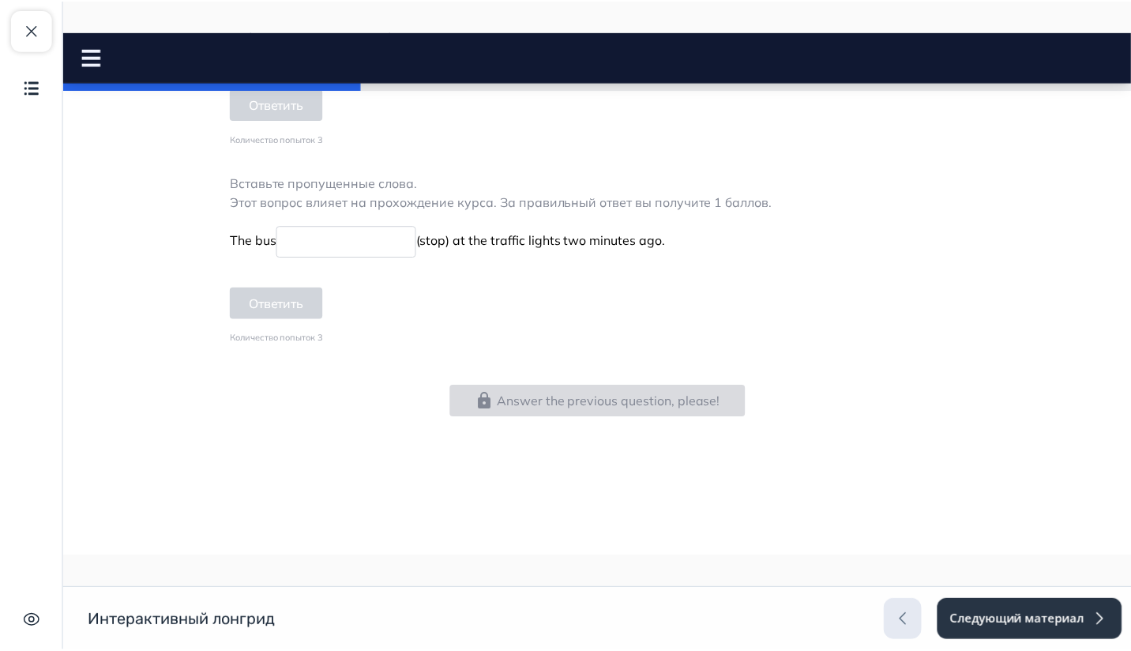
scroll to position [1119, 0]
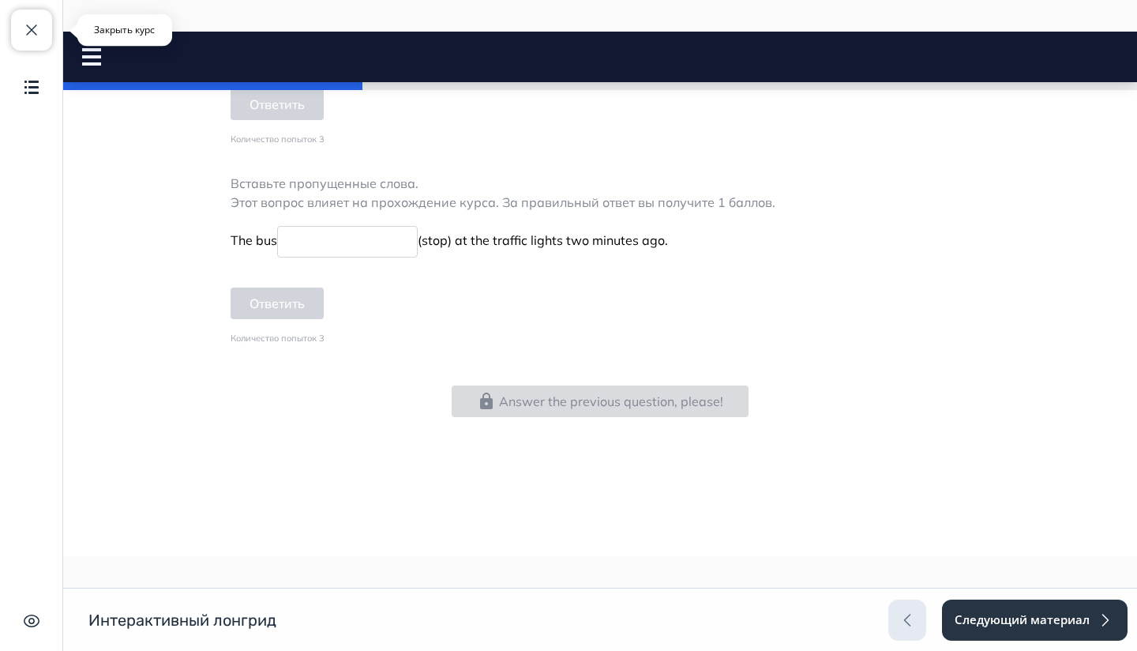
click at [39, 11] on button "Закрыть курс" at bounding box center [31, 29] width 41 height 41
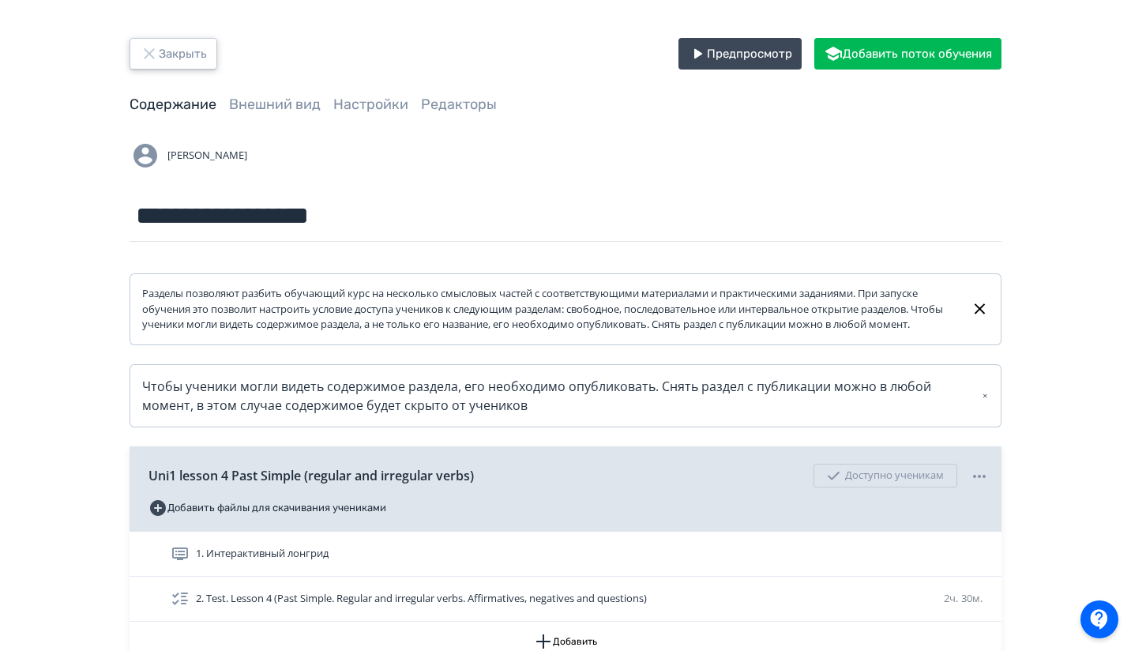
click at [184, 48] on button "Закрыть" at bounding box center [174, 54] width 88 height 32
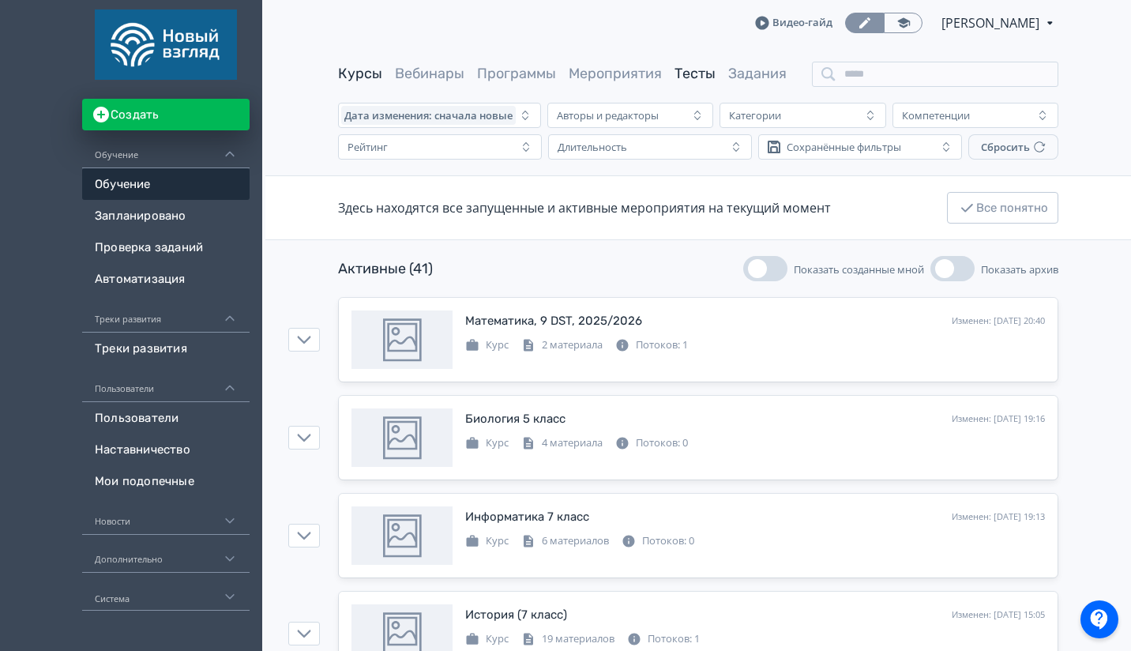
click at [697, 76] on link "Тесты" at bounding box center [694, 73] width 41 height 17
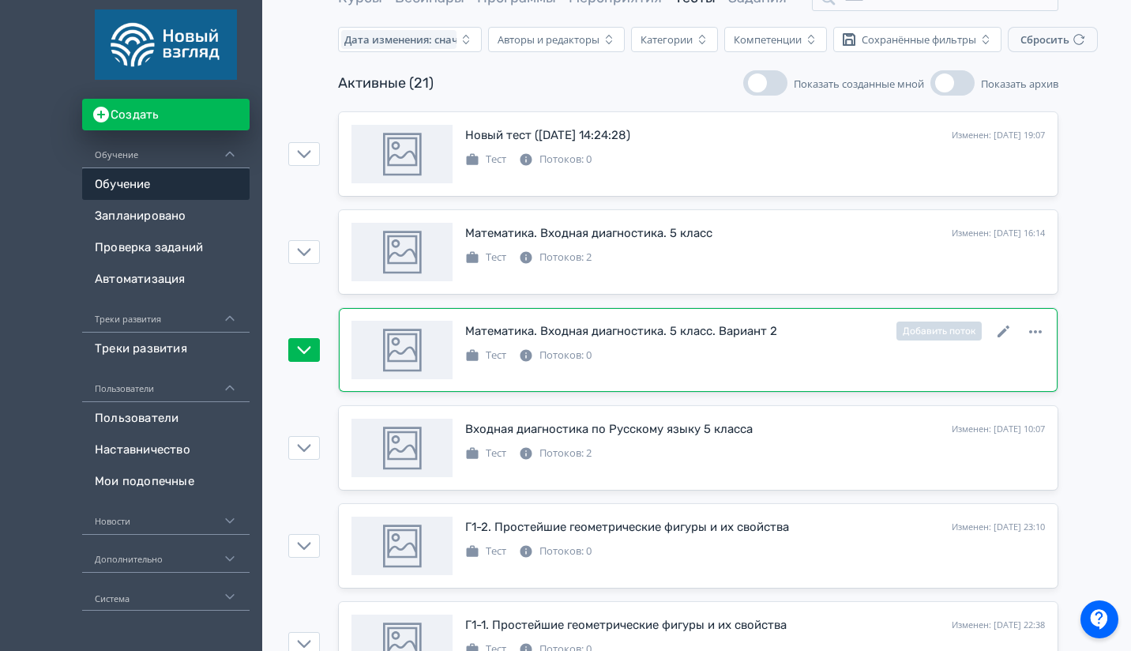
scroll to position [122, 0]
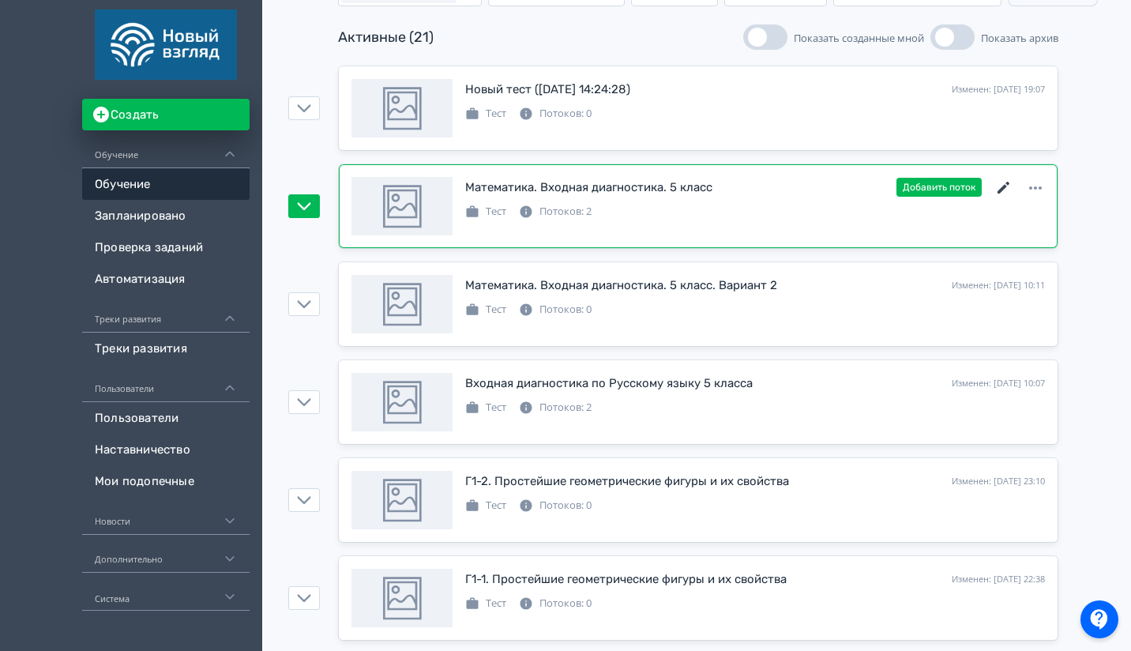
click at [1002, 197] on icon at bounding box center [1003, 187] width 19 height 19
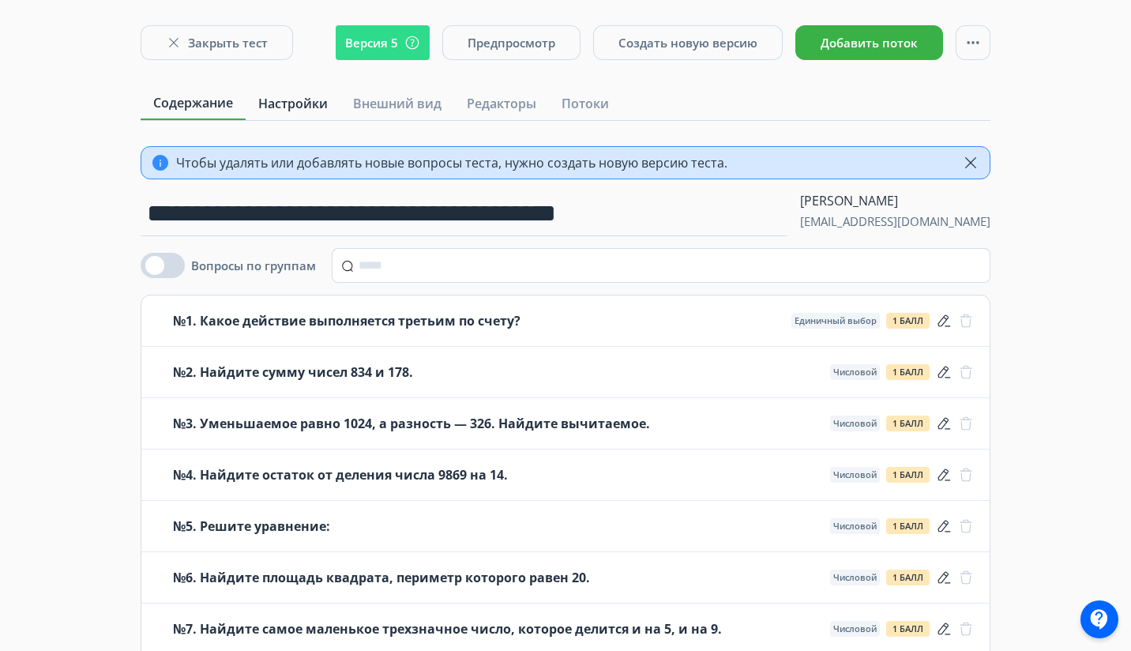
click at [295, 115] on link "Настройки" at bounding box center [293, 104] width 95 height 32
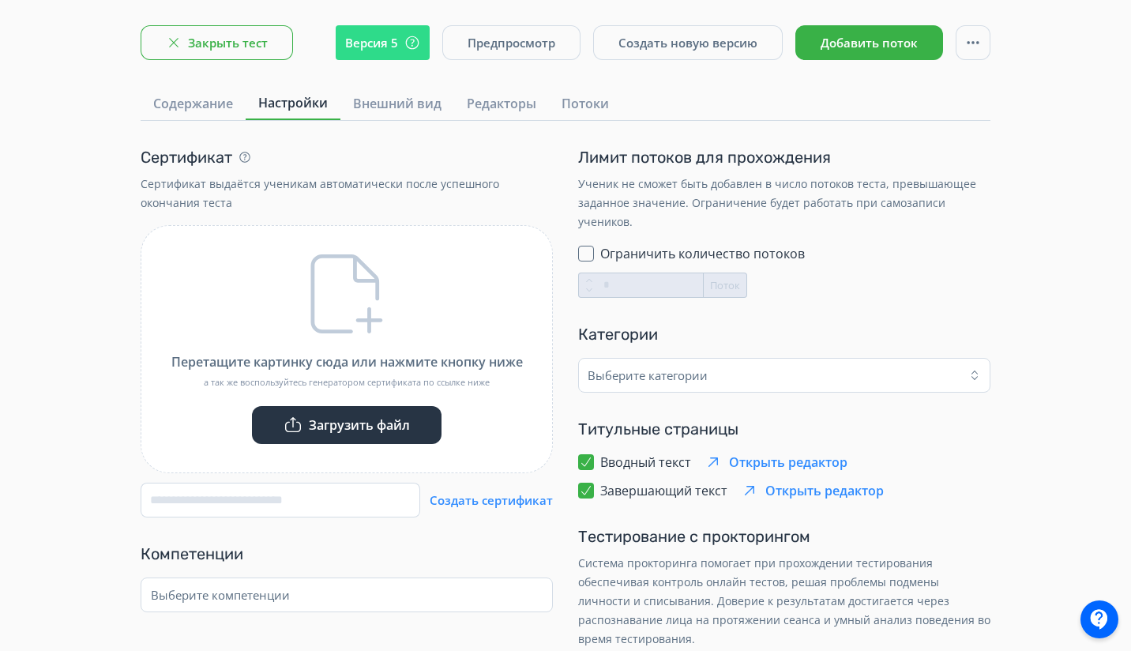
click at [201, 41] on button "Закрыть тест" at bounding box center [217, 42] width 152 height 35
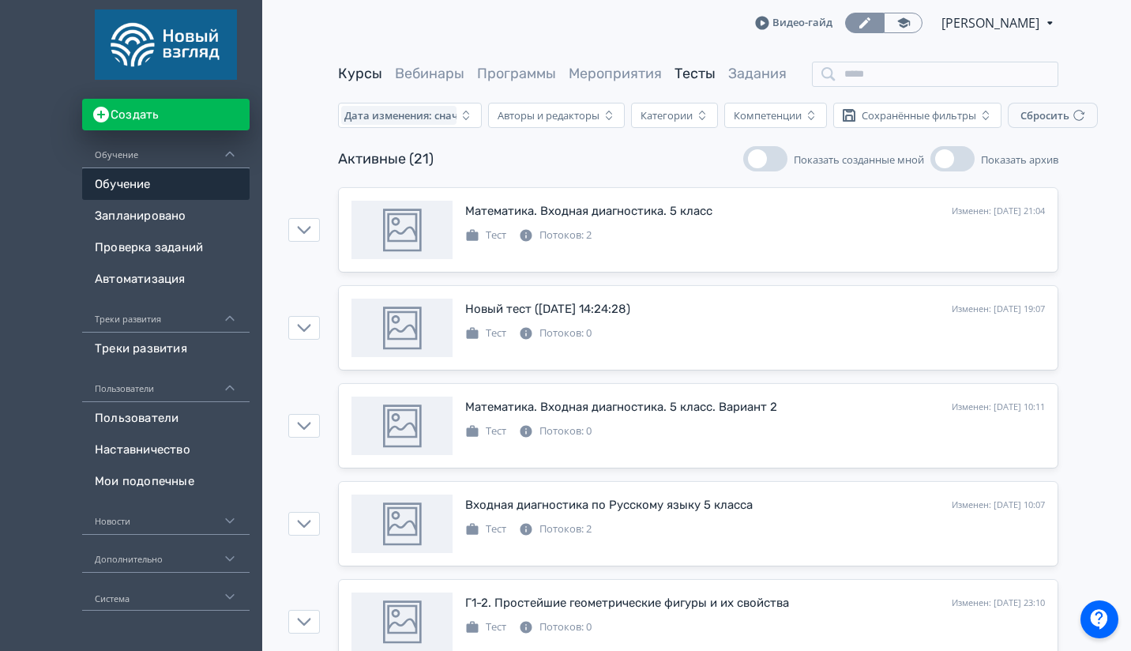
click at [357, 73] on link "Курсы" at bounding box center [360, 73] width 44 height 17
